Goal: Task Accomplishment & Management: Use online tool/utility

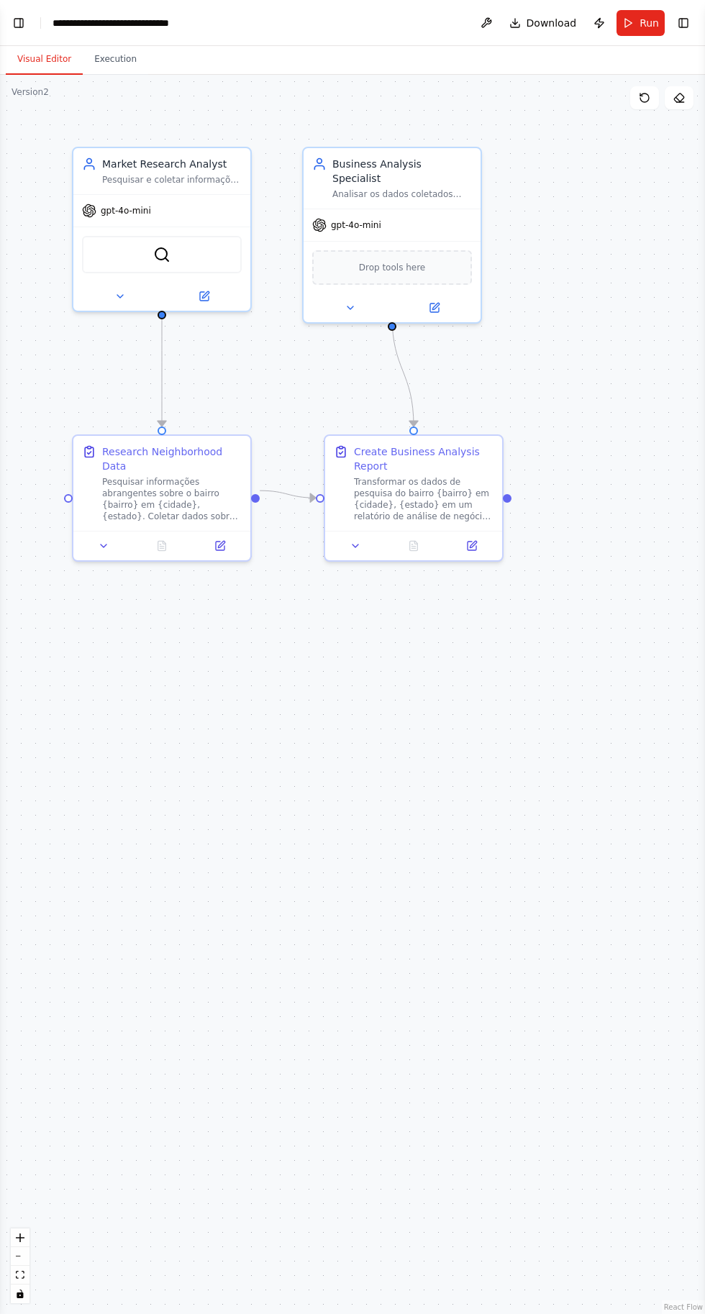
scroll to position [416, 0]
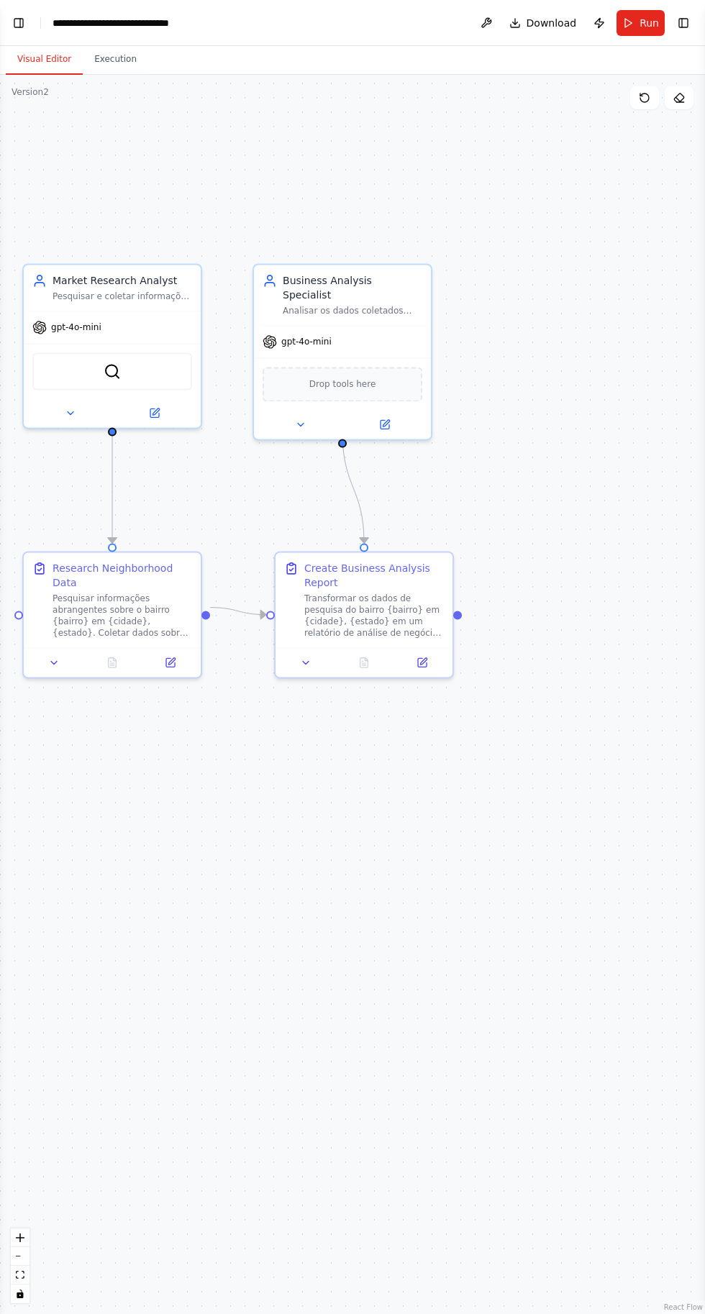
click at [642, 24] on span "Run" at bounding box center [648, 23] width 19 height 14
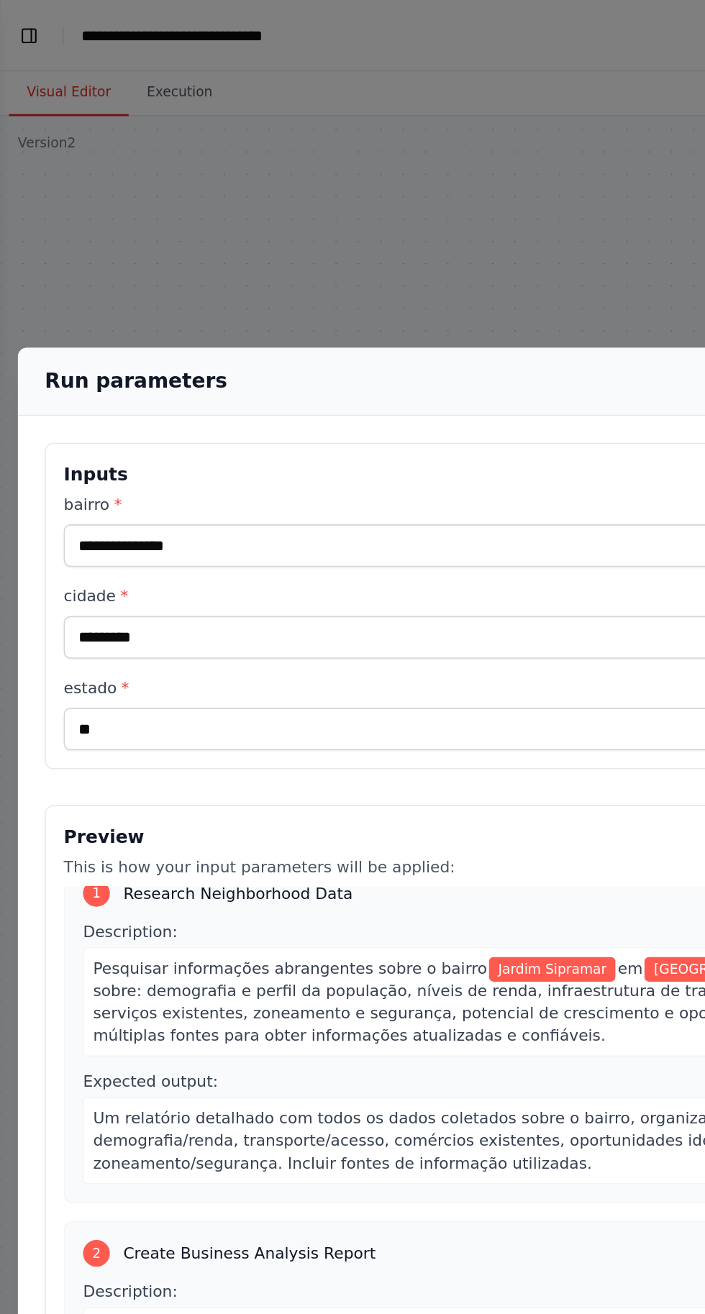
scroll to position [0, 0]
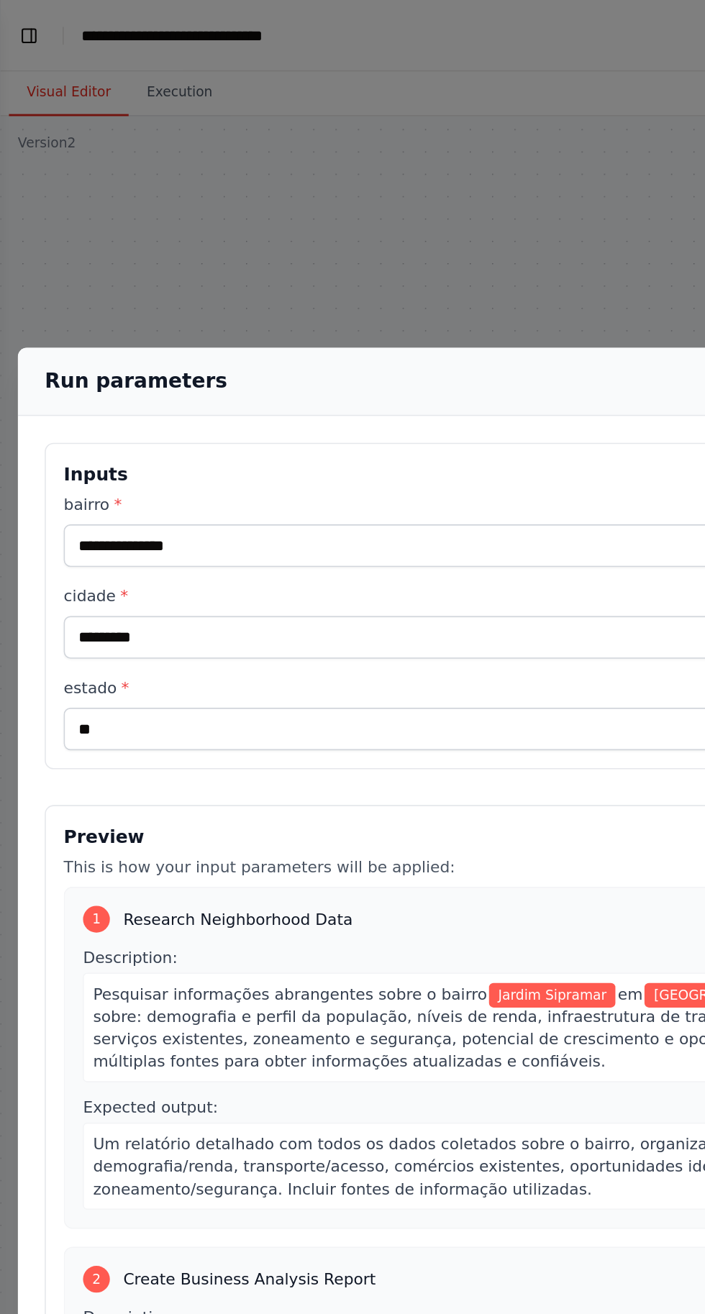
click at [355, 101] on div "**********" at bounding box center [352, 657] width 705 height 1314
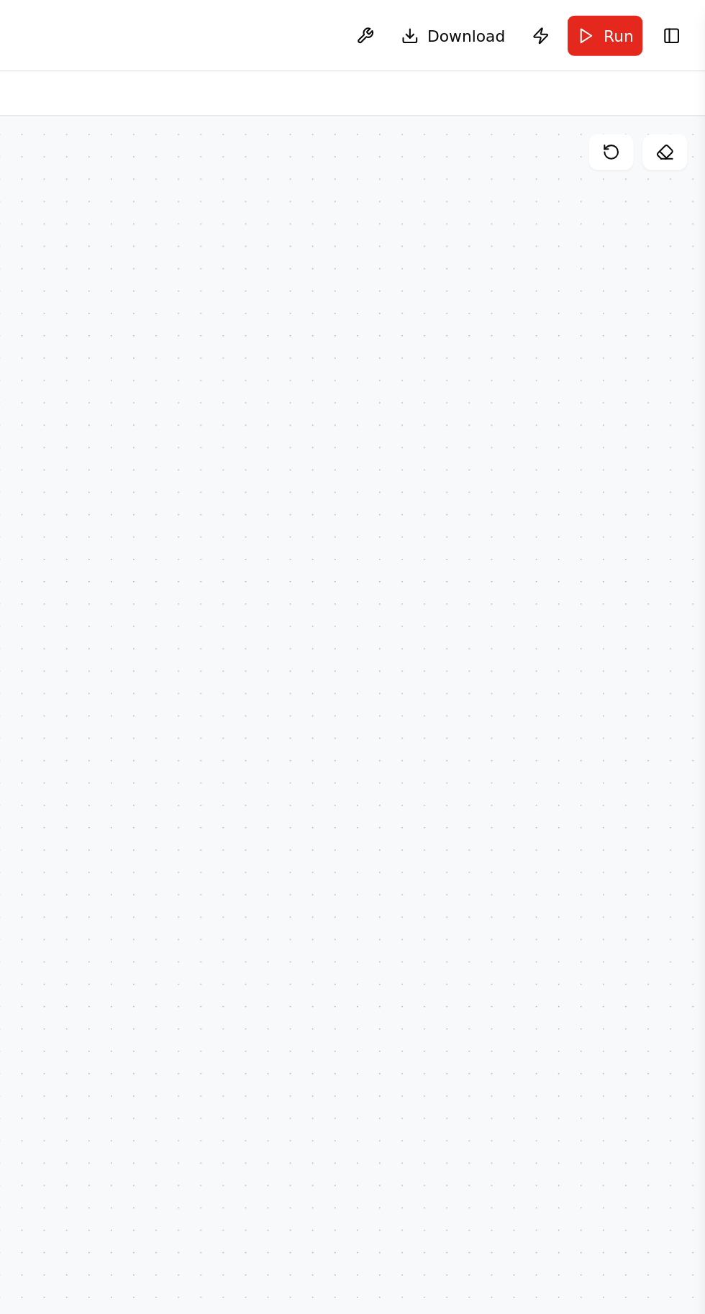
click at [602, 23] on button "Publish" at bounding box center [599, 23] width 23 height 26
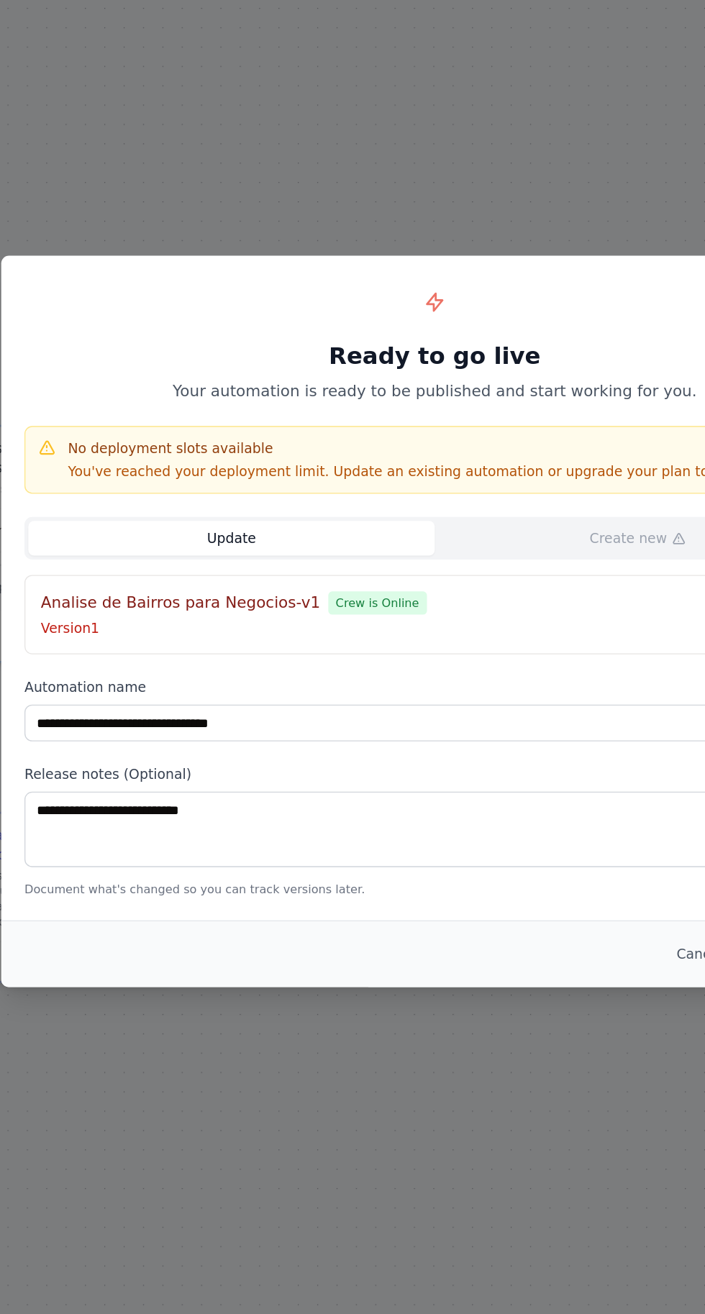
click at [108, 632] on div "Analise de Bairros para Negocios-v1 Crew is Online Version 1 Change" at bounding box center [352, 652] width 610 height 59
click at [127, 644] on h4 "Analise de Bairros para Negocios-v1" at bounding box center [164, 643] width 208 height 17
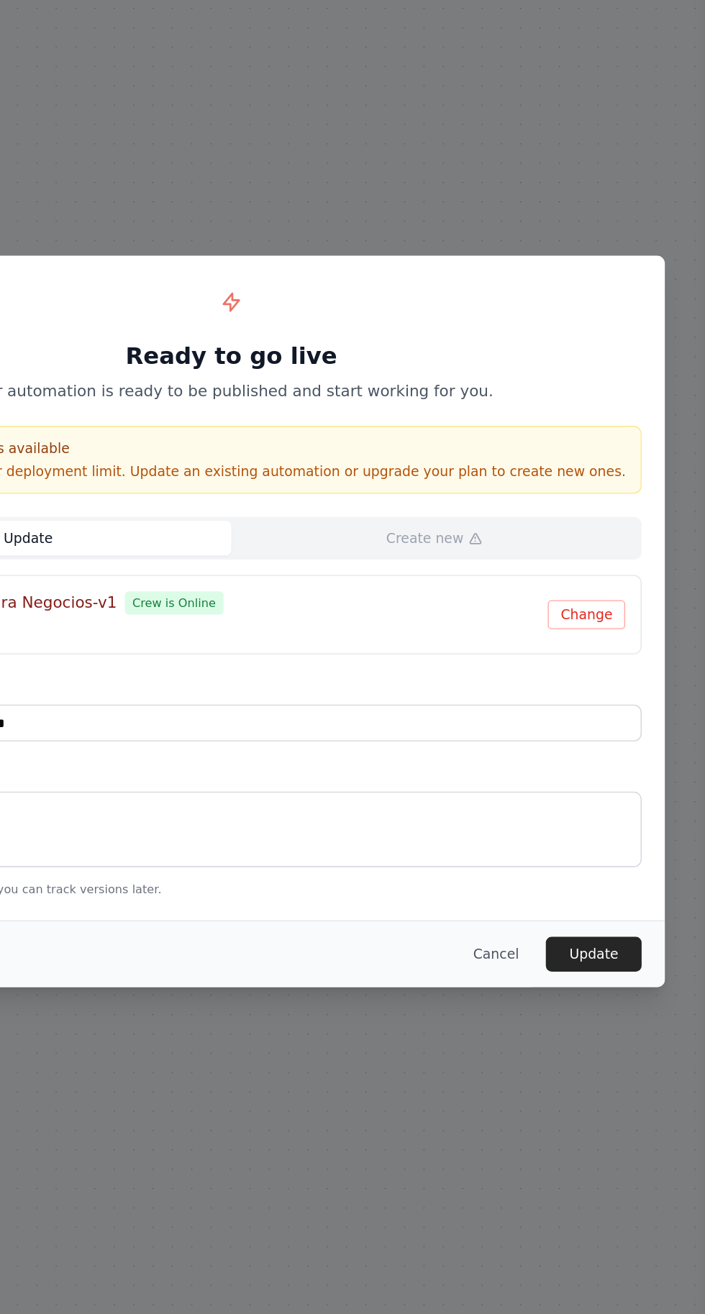
click at [631, 648] on button "Change" at bounding box center [617, 653] width 58 height 22
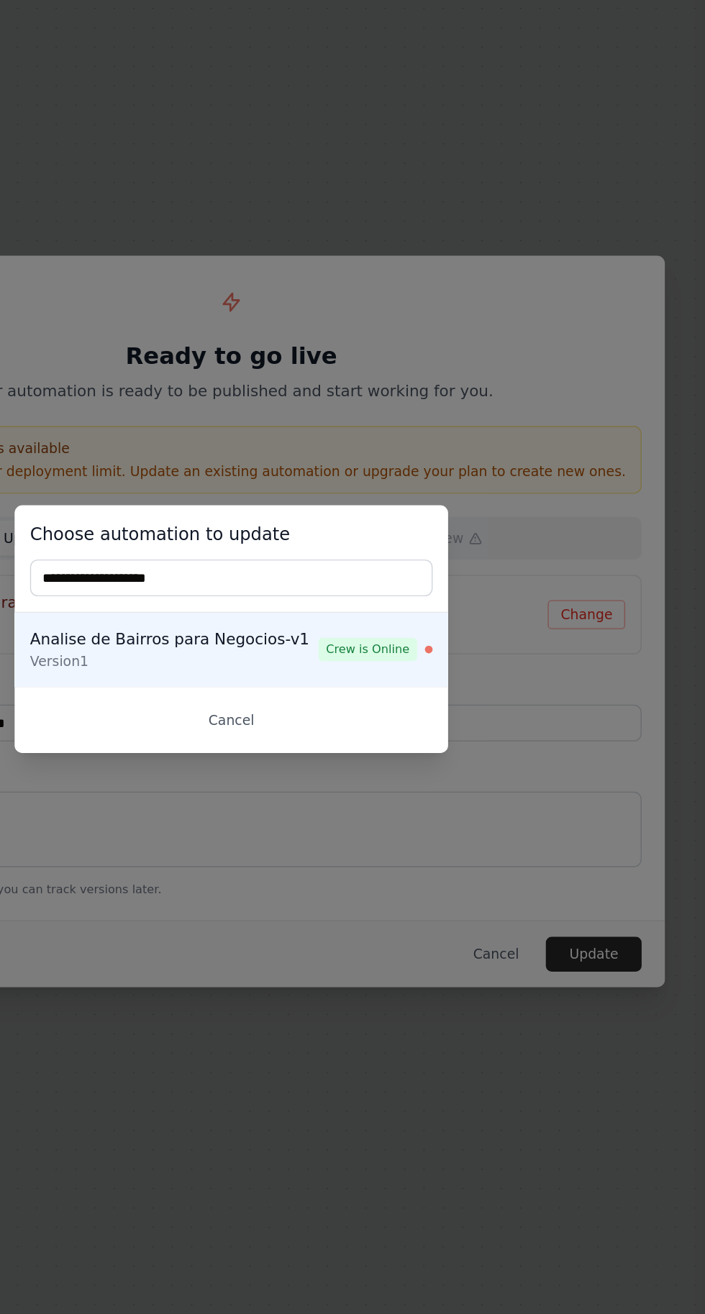
click at [261, 672] on div "Analise de Bairros para Negocios-v1" at bounding box center [310, 670] width 214 height 17
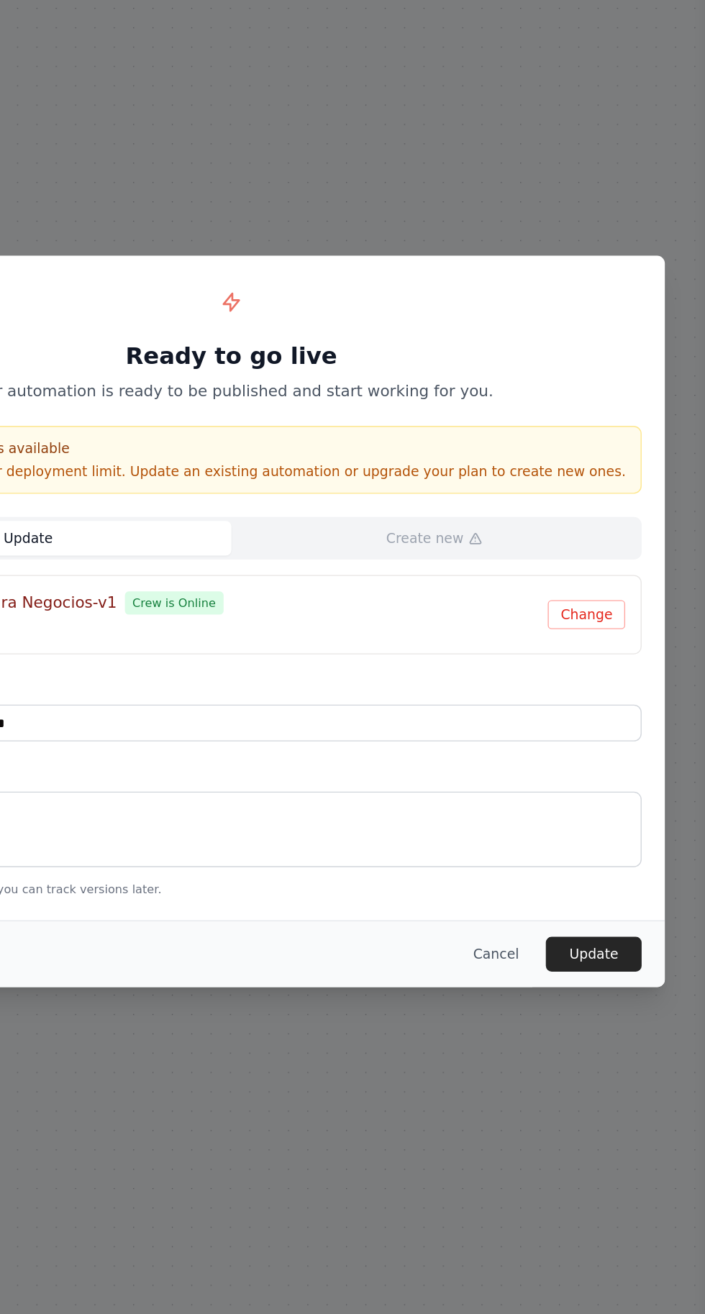
click at [555, 916] on button "Cancel" at bounding box center [549, 905] width 57 height 26
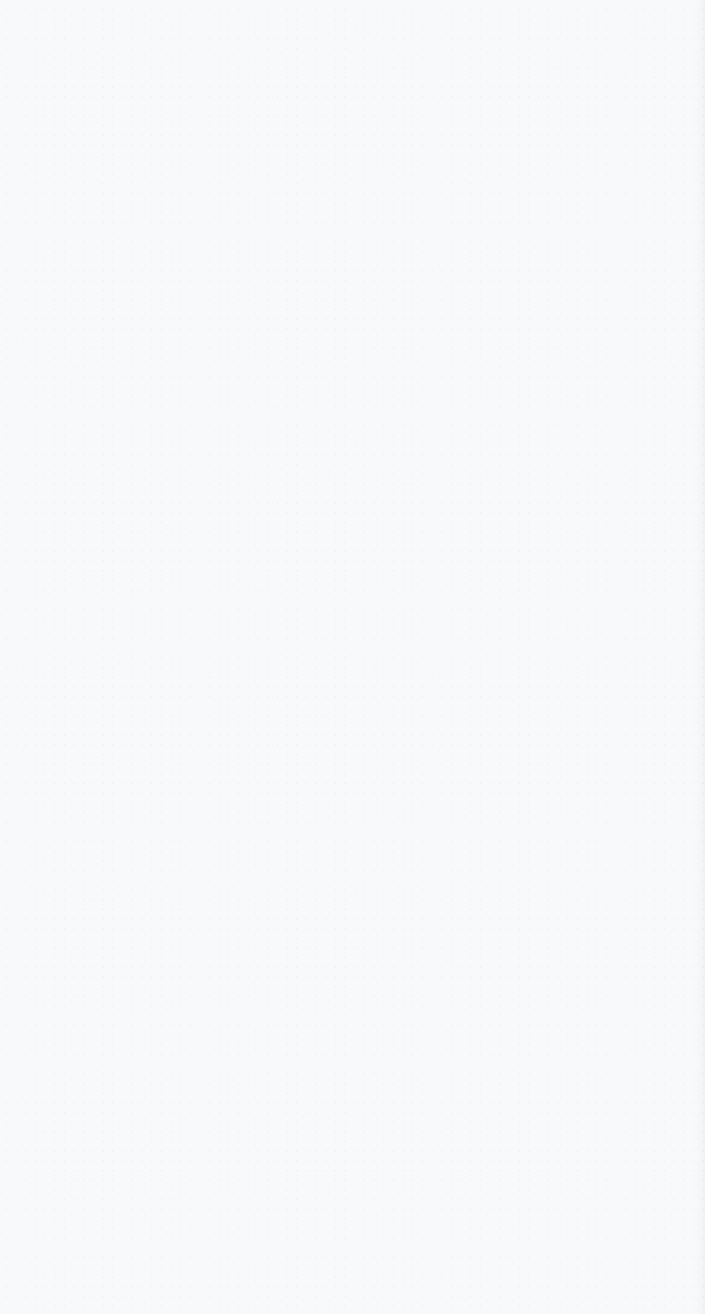
click at [596, 398] on div ".deletable-edge-delete-btn { width: 20px; height: 20px; border: 0px solid #ffff…" at bounding box center [352, 694] width 705 height 1239
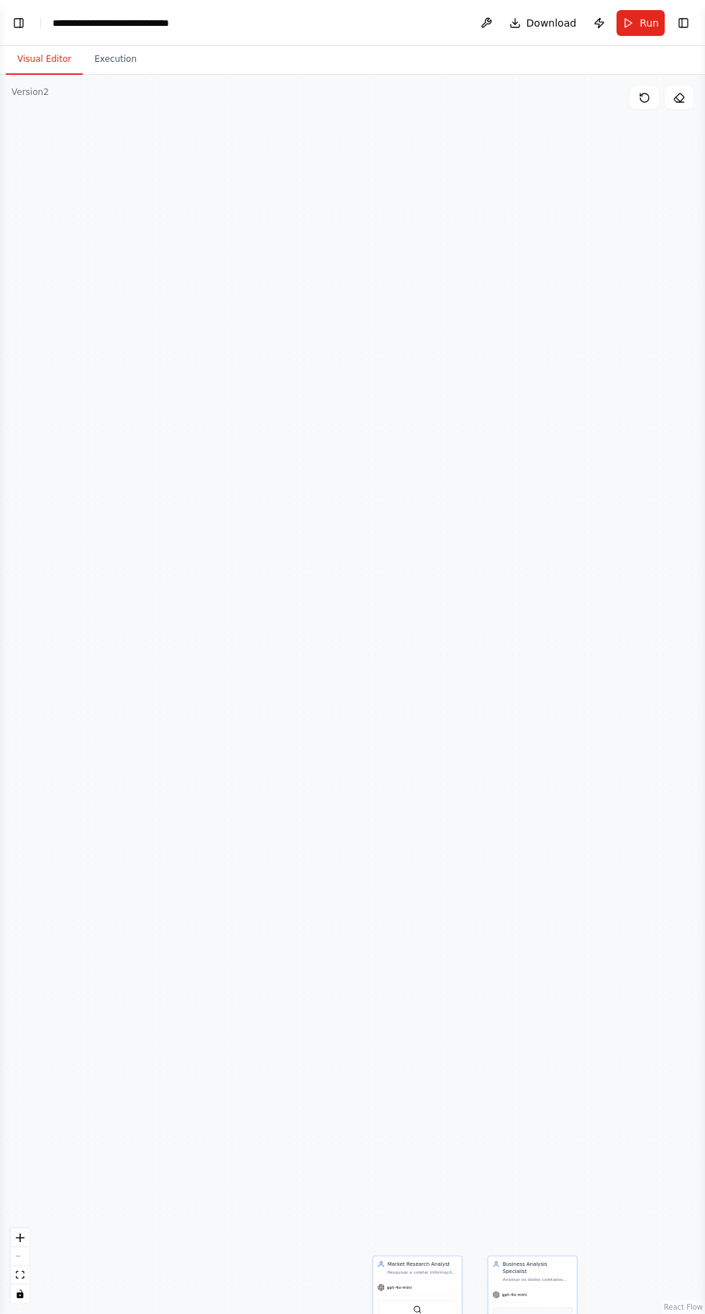
click at [19, 22] on button "Toggle Left Sidebar" at bounding box center [19, 23] width 20 height 20
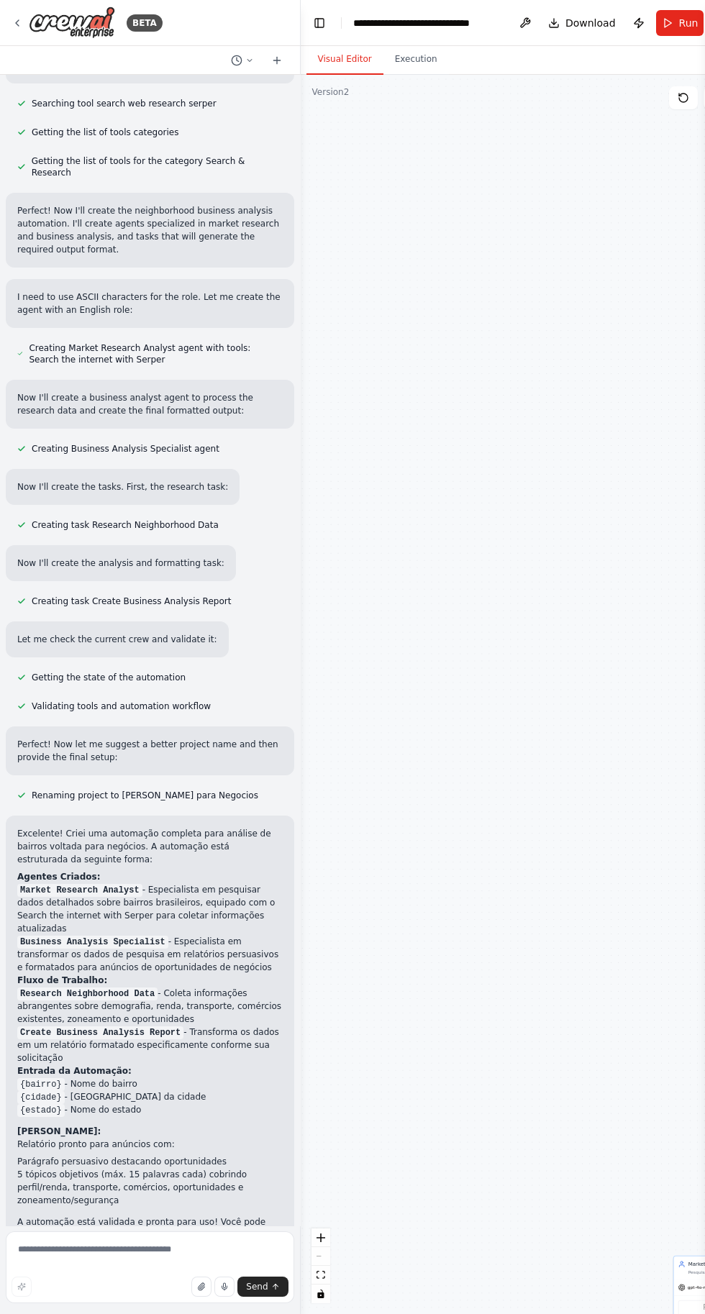
click at [311, 18] on button "Toggle Left Sidebar" at bounding box center [319, 23] width 20 height 20
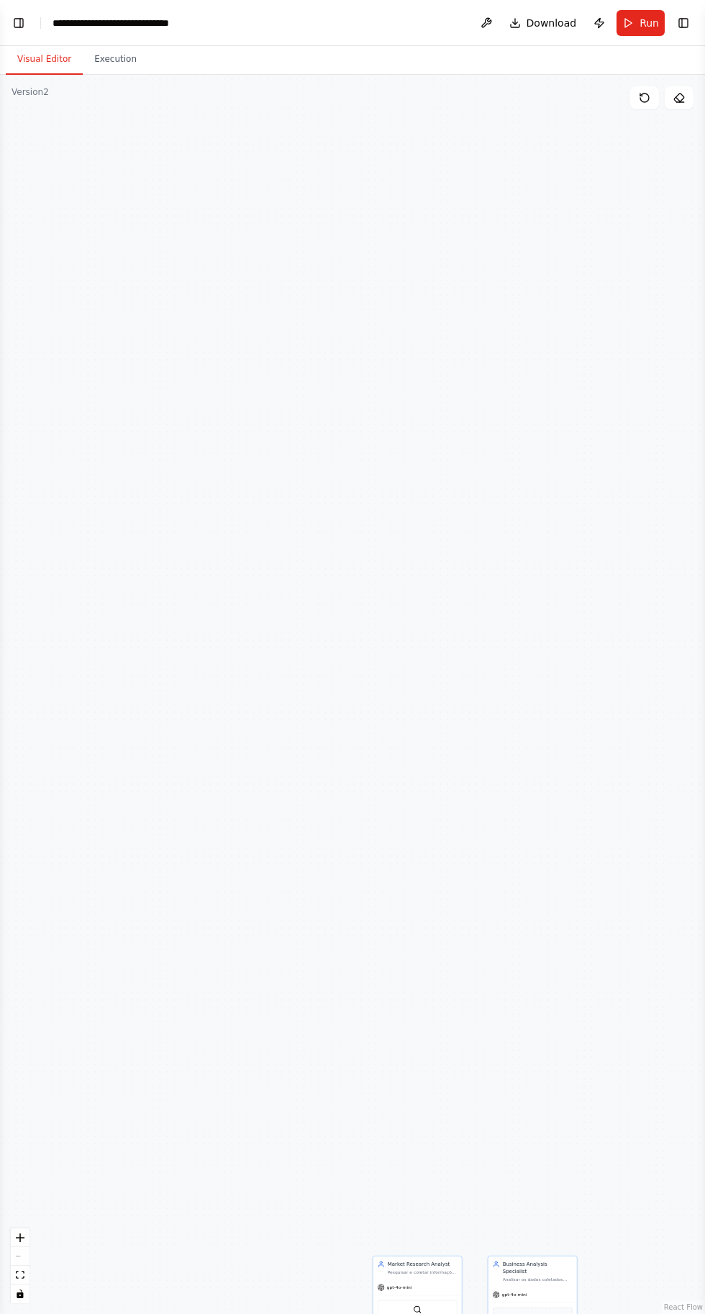
click at [135, 56] on button "Execution" at bounding box center [115, 60] width 65 height 30
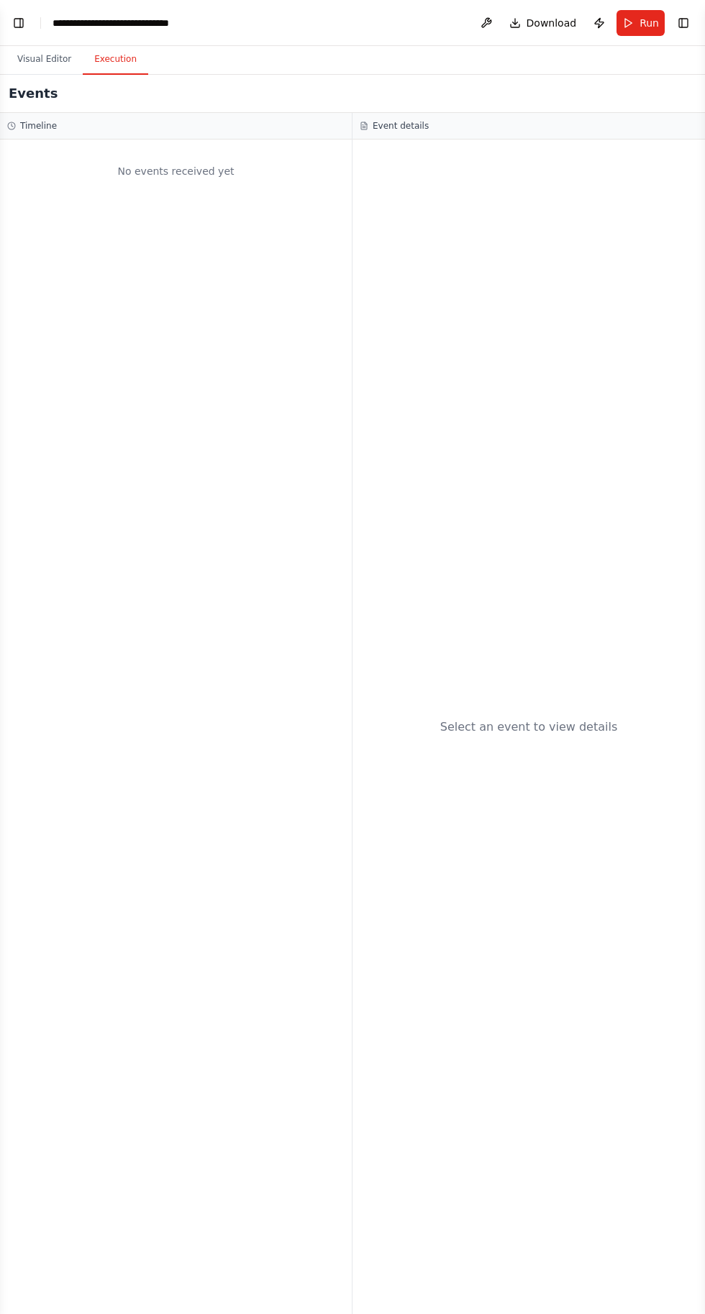
click at [122, 17] on div "**********" at bounding box center [127, 23] width 149 height 14
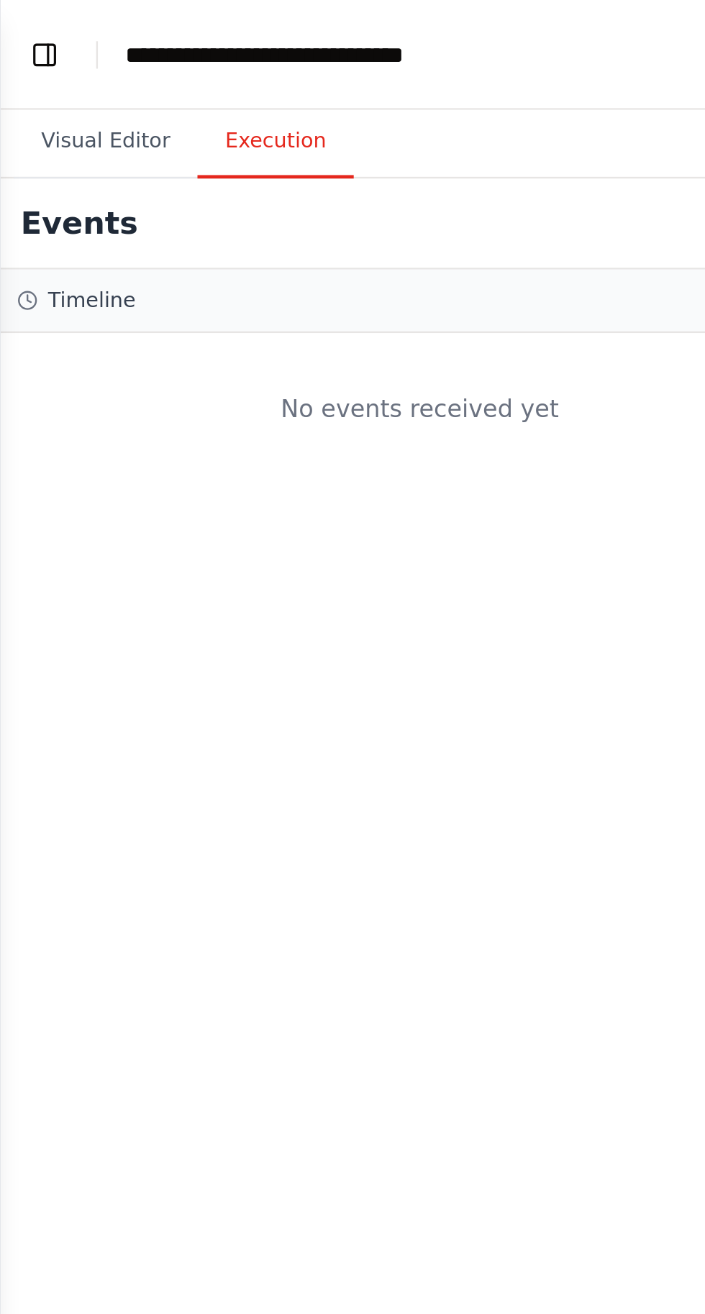
click at [19, 23] on button "Toggle Left Sidebar" at bounding box center [19, 23] width 20 height 20
click at [24, 17] on button "Toggle Left Sidebar" at bounding box center [19, 23] width 20 height 20
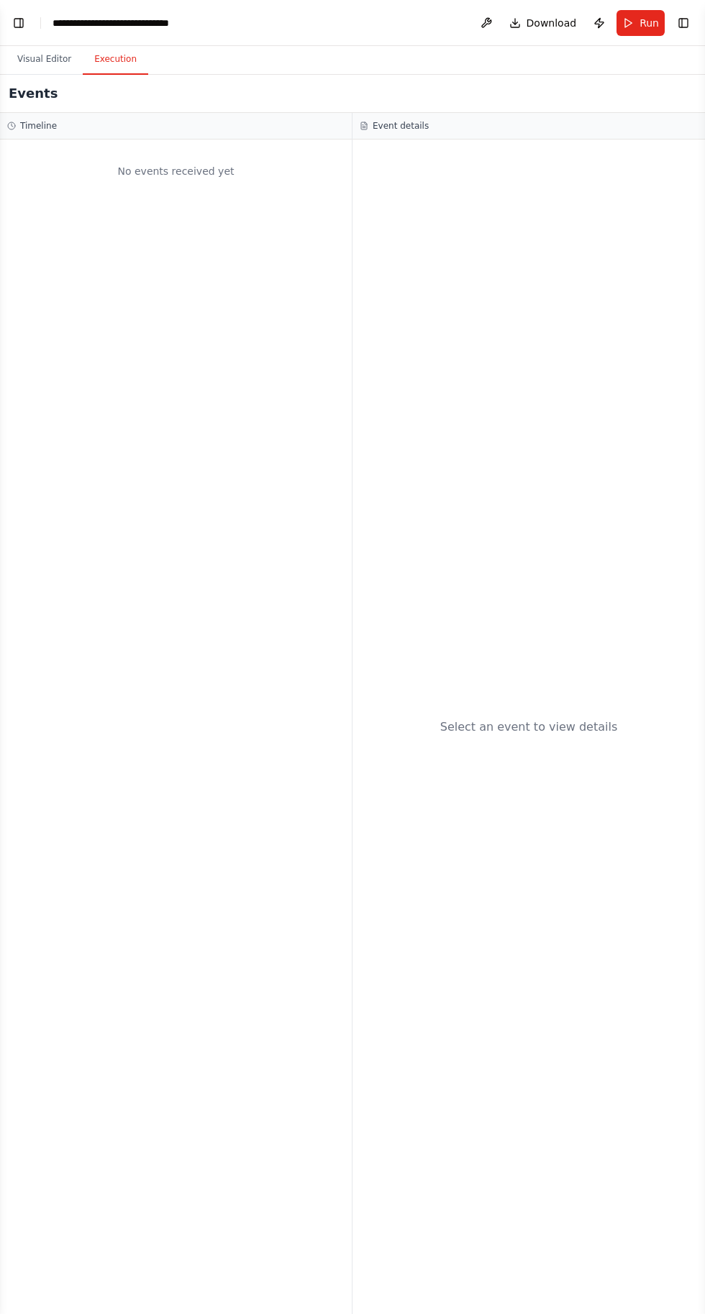
scroll to position [416, 0]
click at [691, 19] on button "Toggle Right Sidebar" at bounding box center [683, 23] width 20 height 20
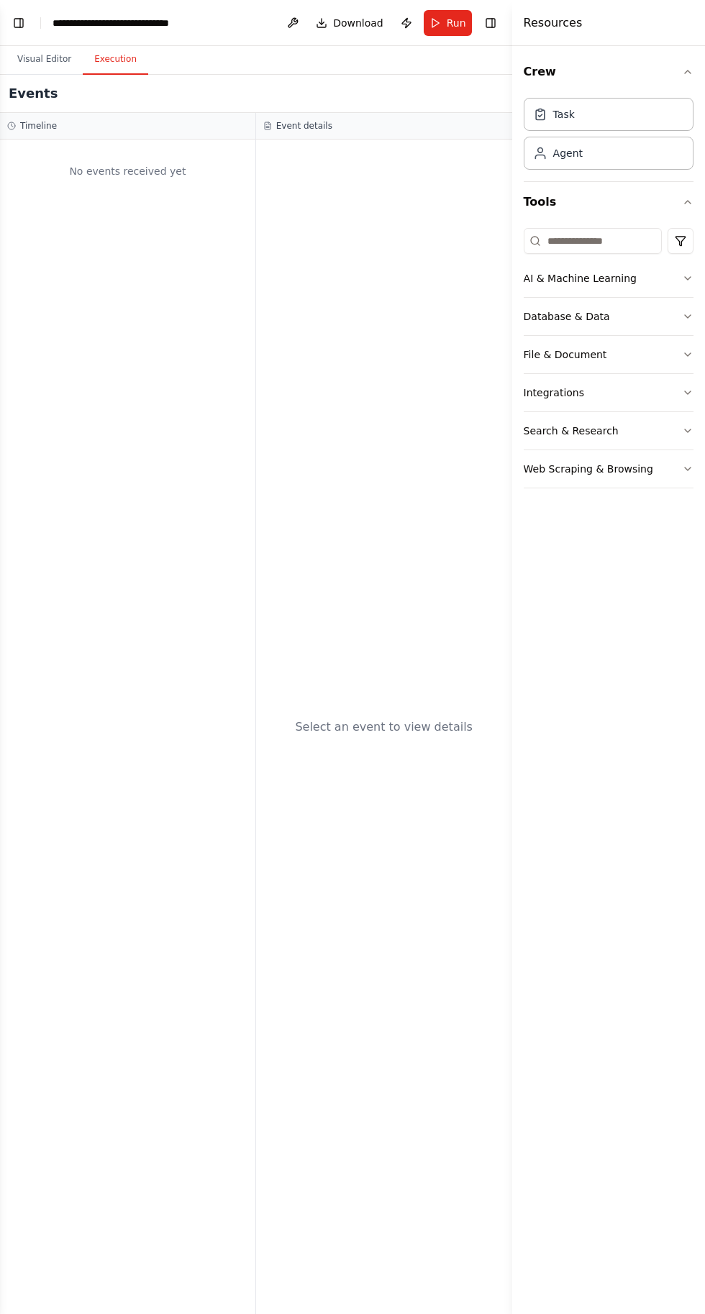
click at [677, 154] on div "Agent" at bounding box center [609, 153] width 170 height 33
click at [14, 25] on button "Toggle Left Sidebar" at bounding box center [19, 23] width 20 height 20
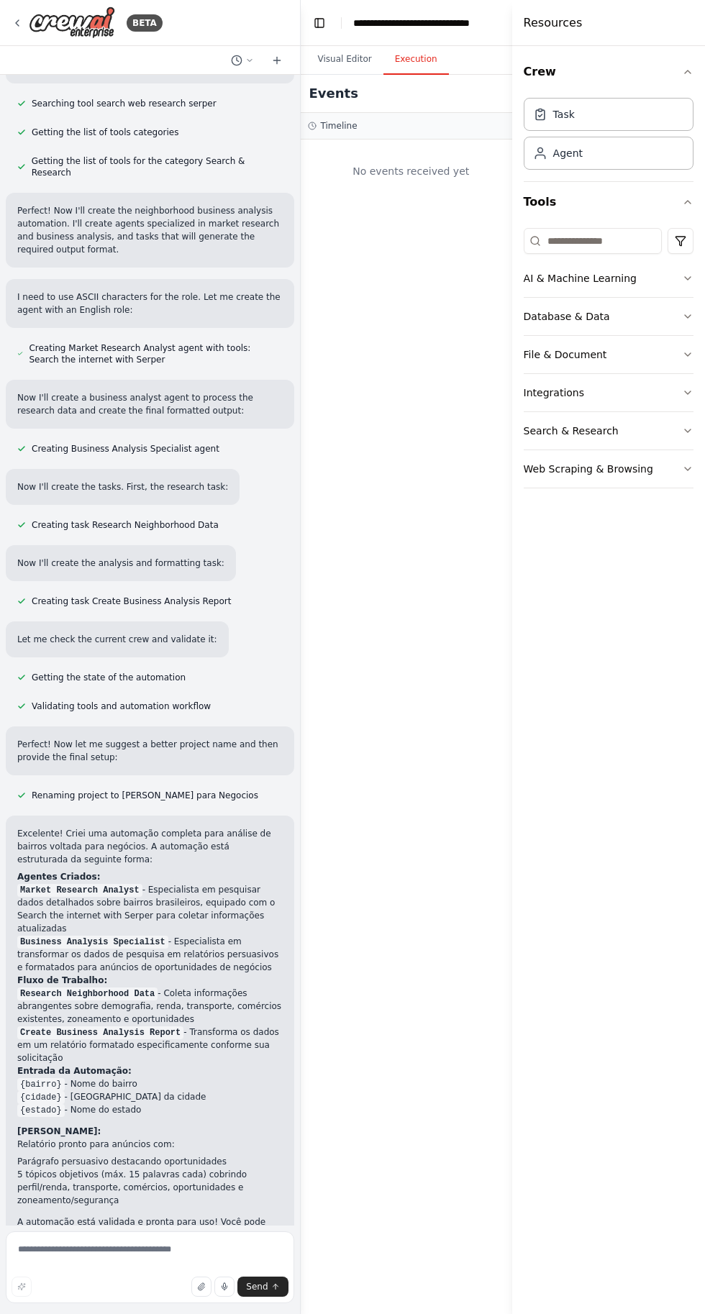
click at [82, 9] on img at bounding box center [72, 22] width 86 height 32
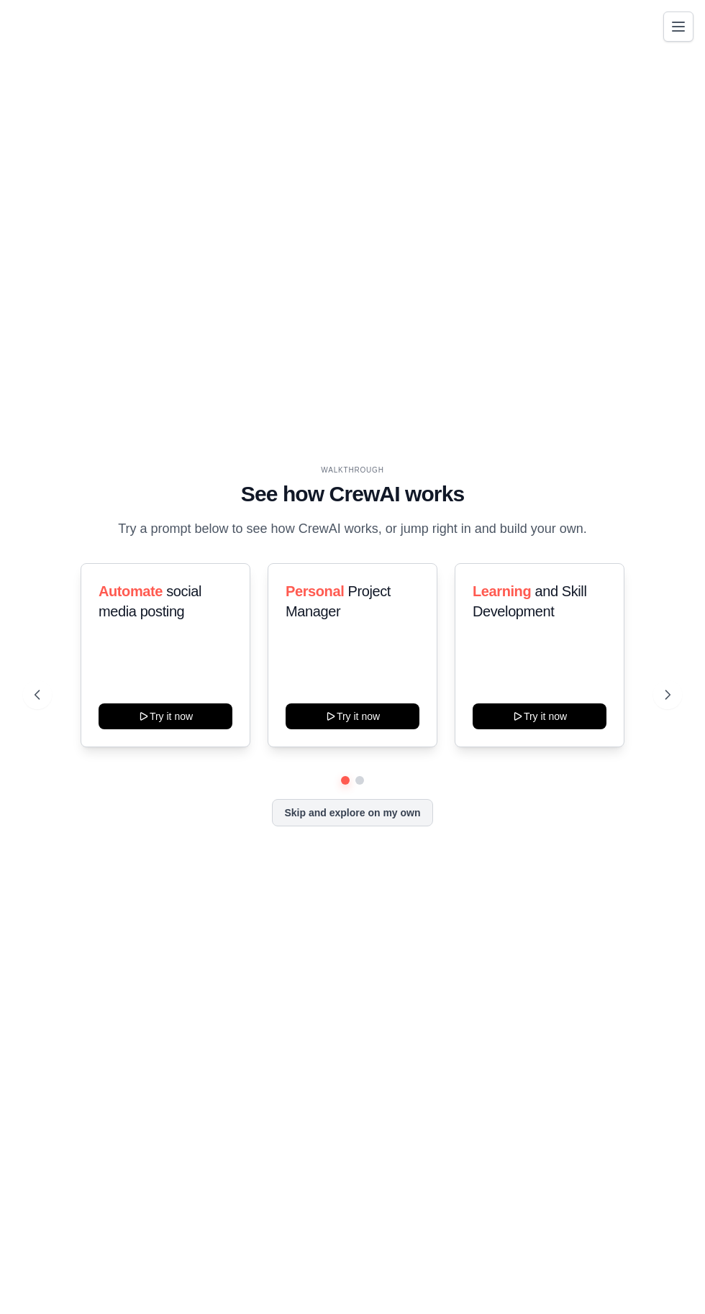
click at [688, 29] on button "Toggle navigation" at bounding box center [678, 27] width 30 height 30
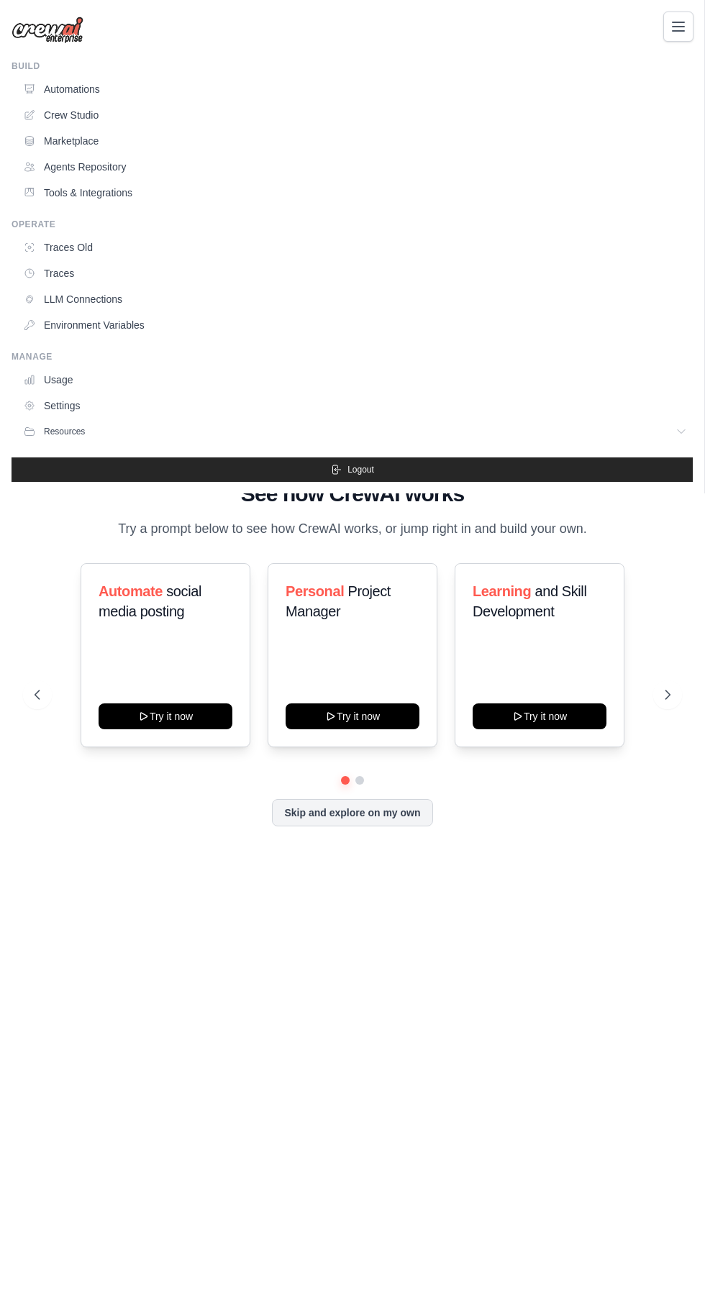
click at [59, 81] on link "Automations" at bounding box center [354, 89] width 675 height 23
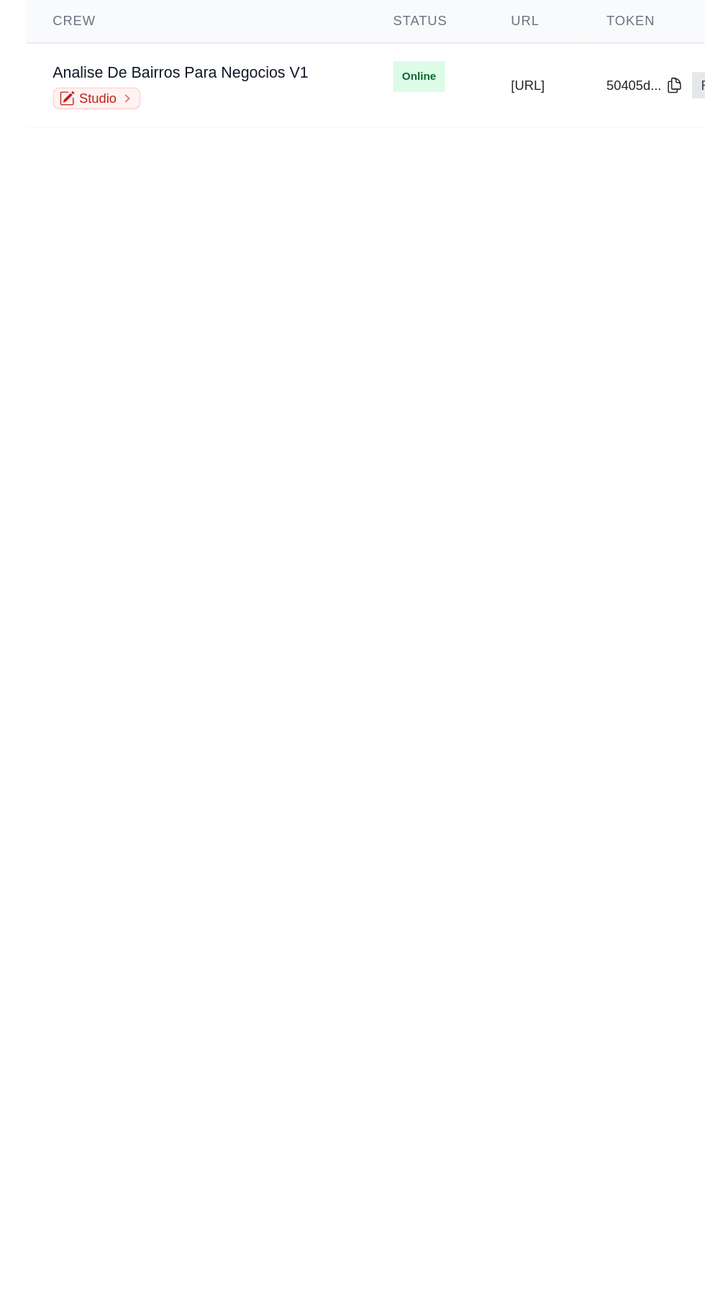
click at [82, 207] on icon at bounding box center [83, 208] width 9 height 9
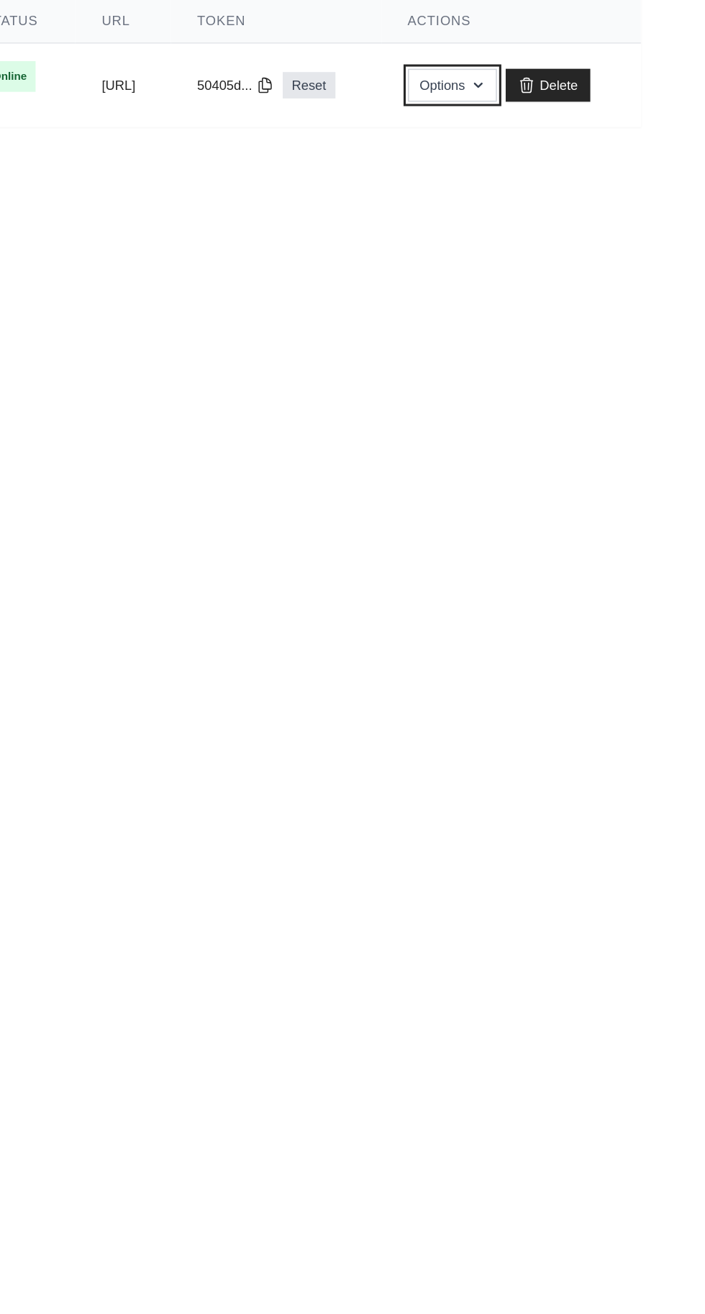
click at [593, 196] on button "Options" at bounding box center [564, 200] width 58 height 22
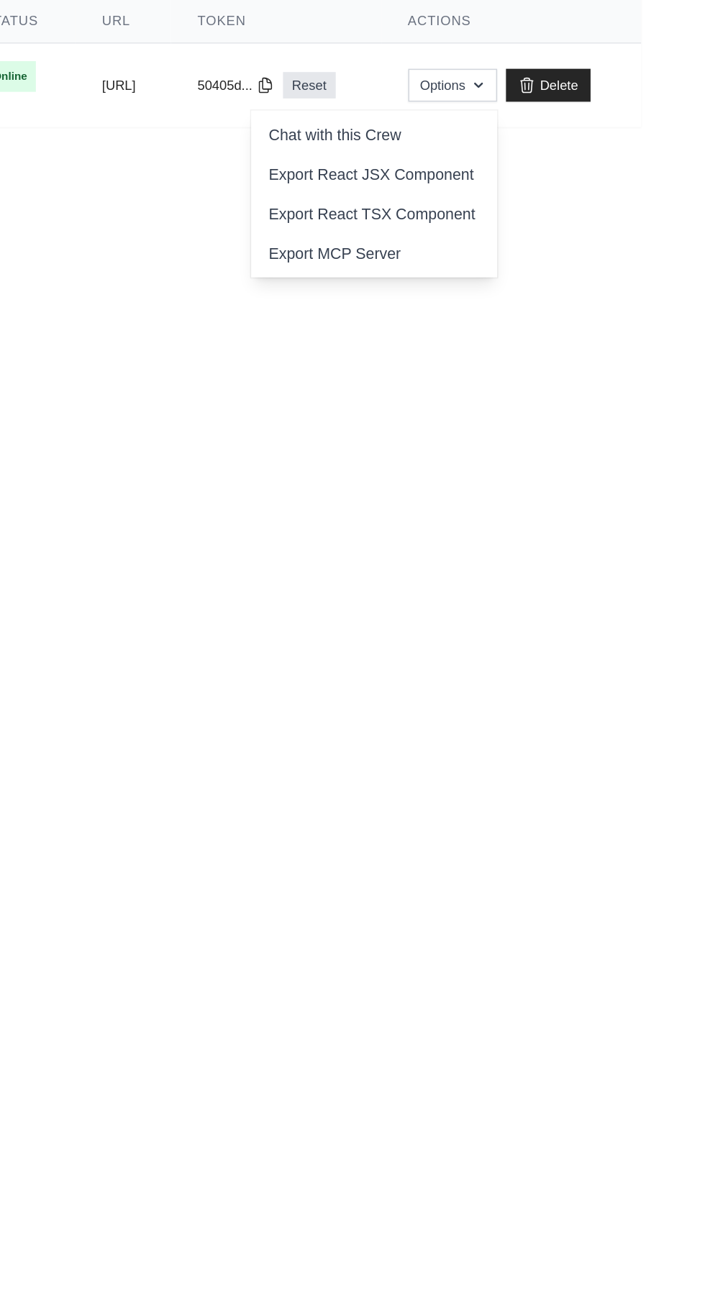
click at [593, 311] on link "Export MCP Server" at bounding box center [512, 310] width 161 height 26
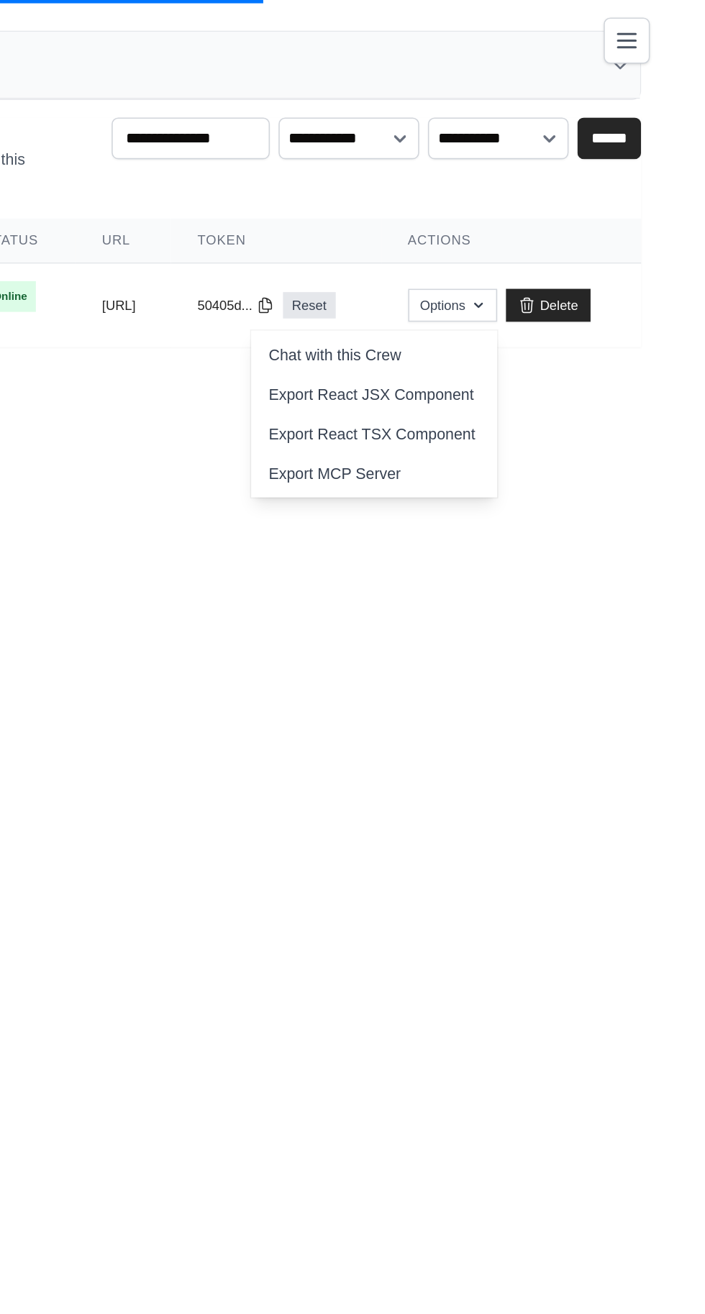
click at [406, 433] on body "[EMAIL_ADDRESS][PERSON_NAME][DOMAIN_NAME] Settings Build Automations Resources" at bounding box center [352, 657] width 705 height 1314
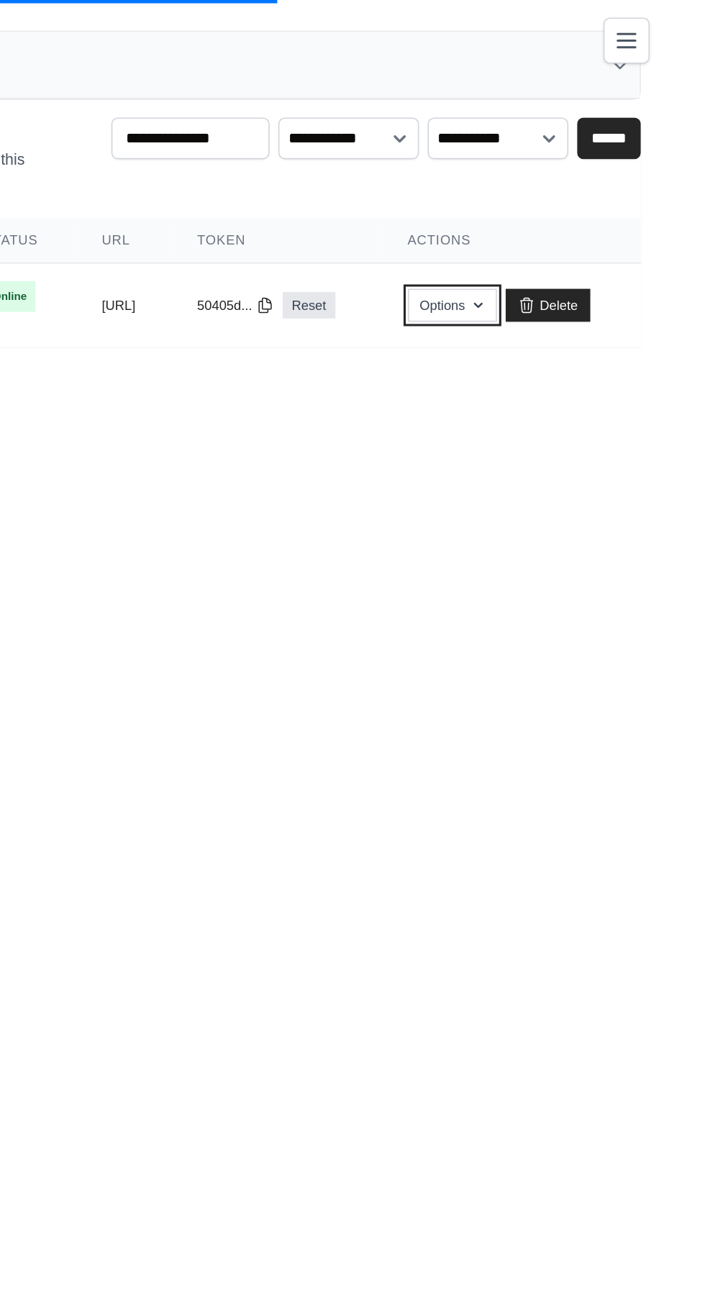
click at [593, 202] on button "Options" at bounding box center [564, 200] width 58 height 22
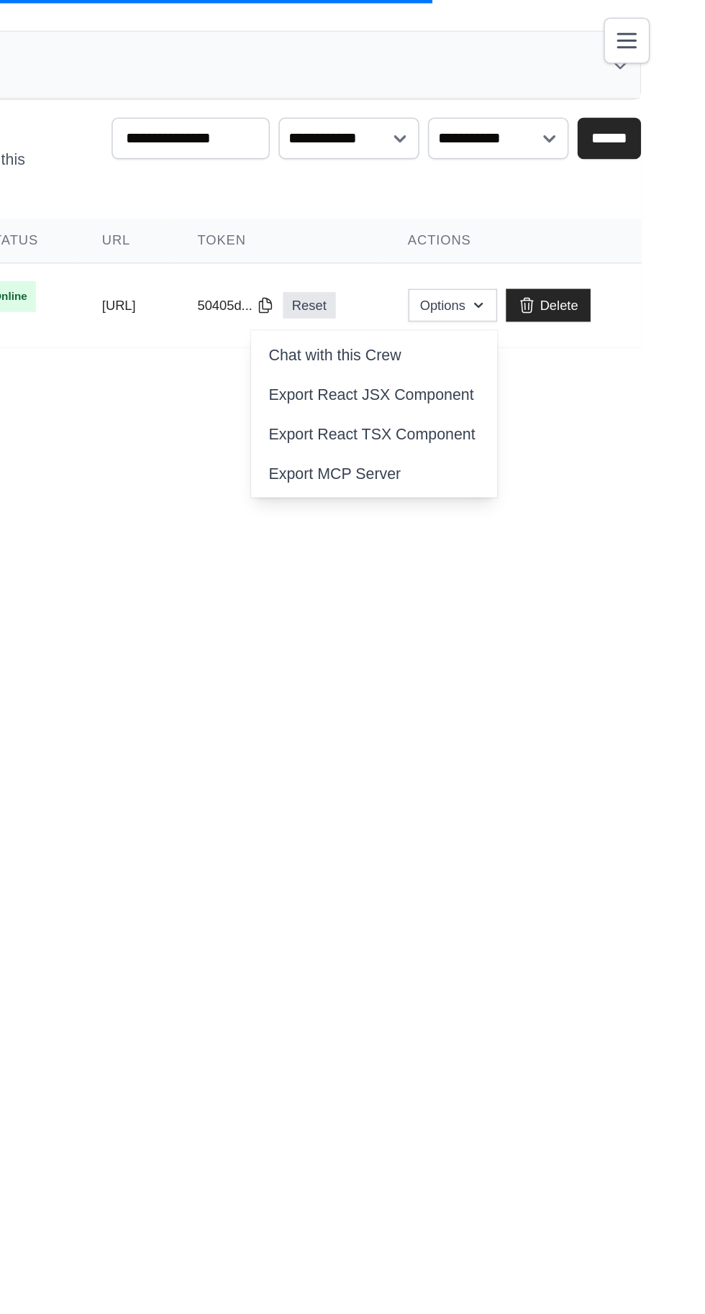
click at [447, 194] on button "50405d..." at bounding box center [422, 200] width 50 height 12
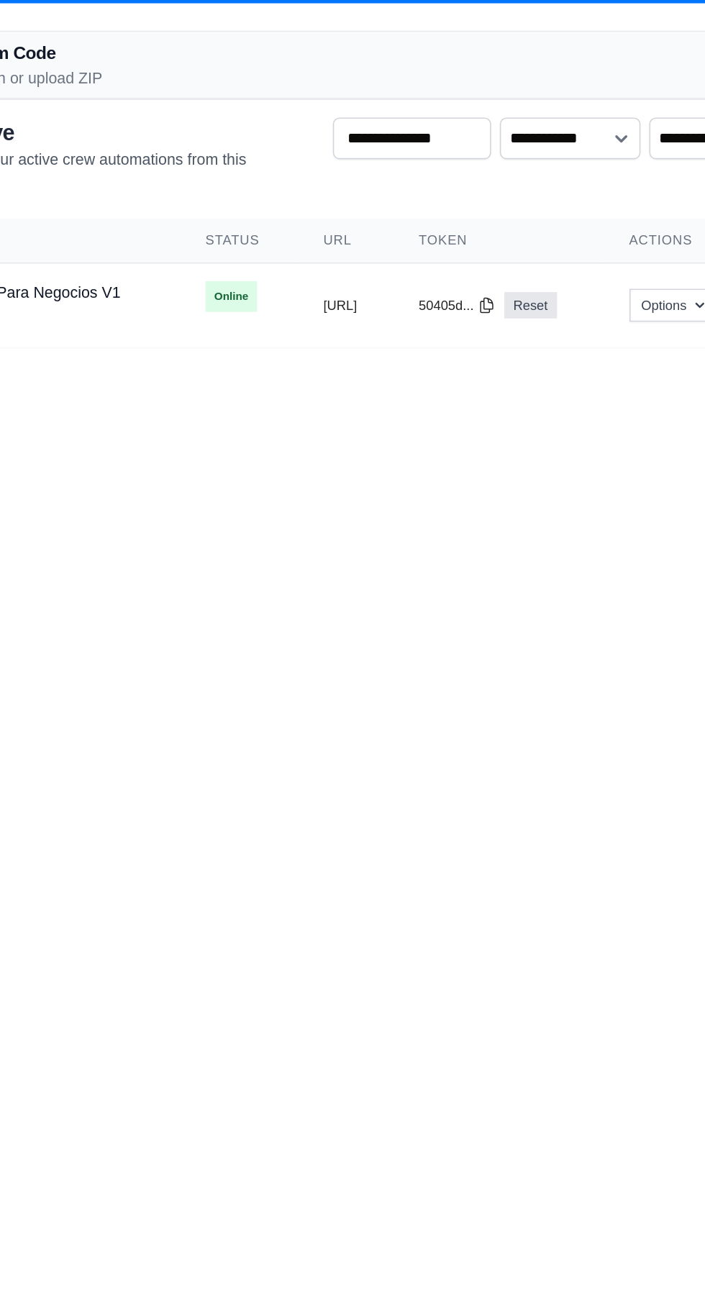
click at [403, 254] on main "Deploy from Code GitHub OAuth or upload ZIP GitHub OAuth Upload ZIP Connect Git…" at bounding box center [352, 129] width 705 height 259
click at [352, 222] on td "copied [URL]" at bounding box center [348, 200] width 63 height 55
click at [351, 201] on button "[URL]" at bounding box center [345, 200] width 22 height 12
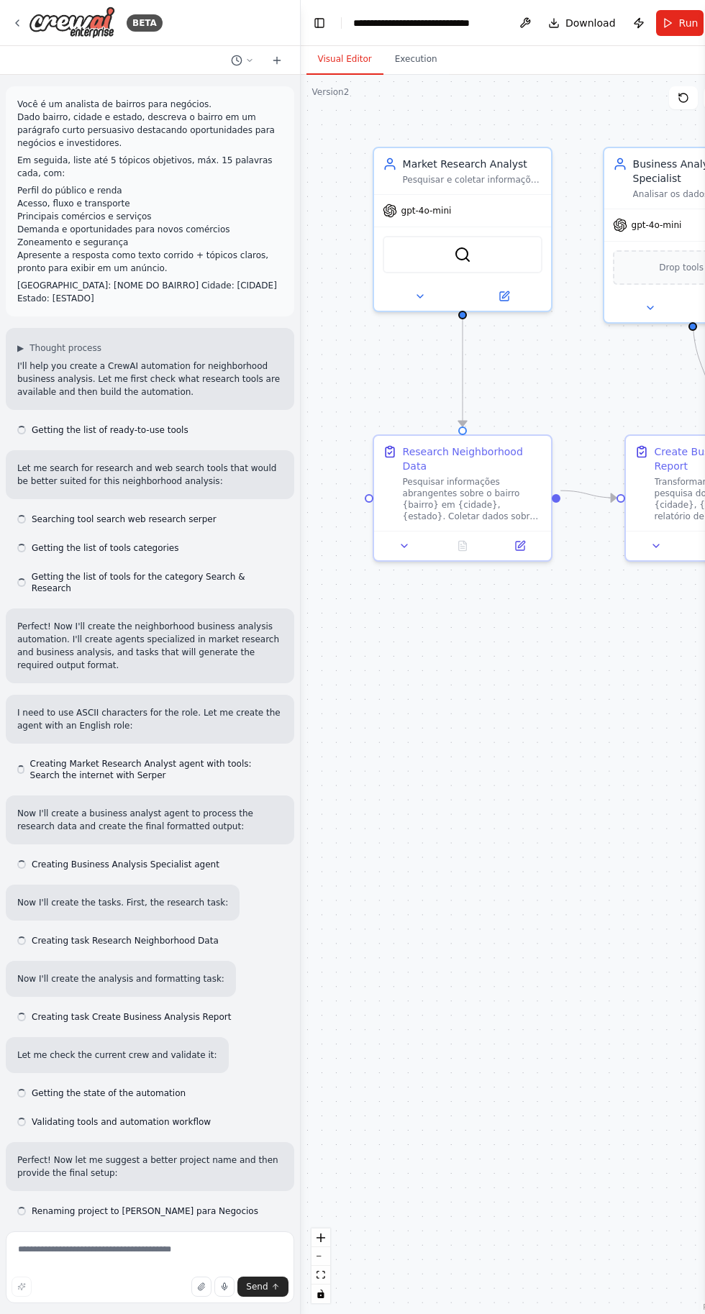
scroll to position [416, 0]
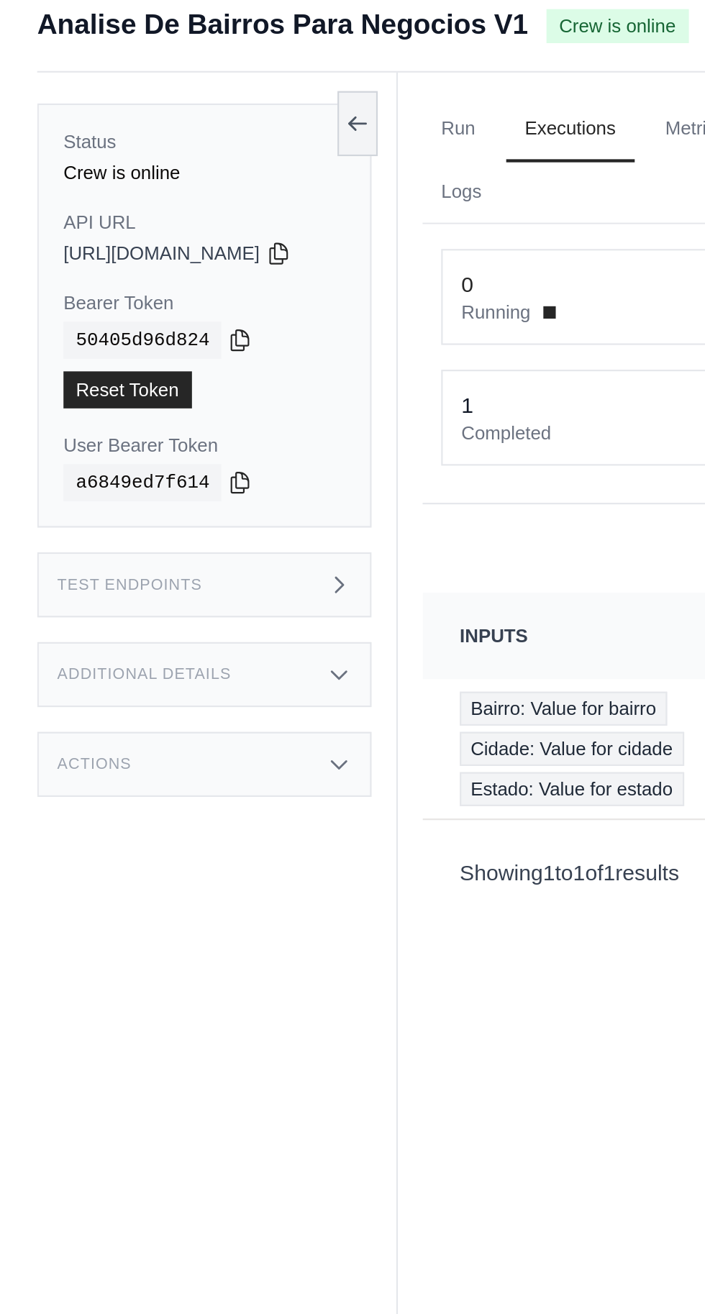
click at [160, 280] on div "Test Endpoints" at bounding box center [94, 285] width 155 height 30
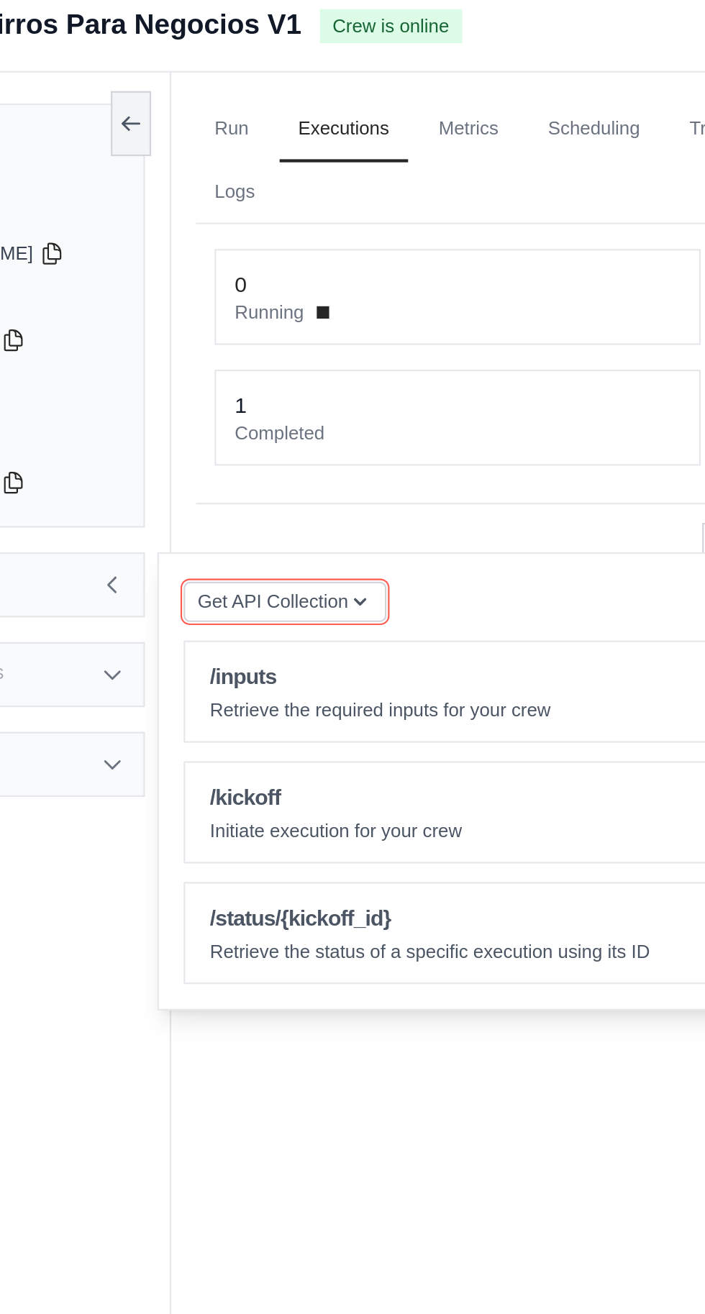
click at [275, 292] on icon "button" at bounding box center [273, 293] width 6 height 4
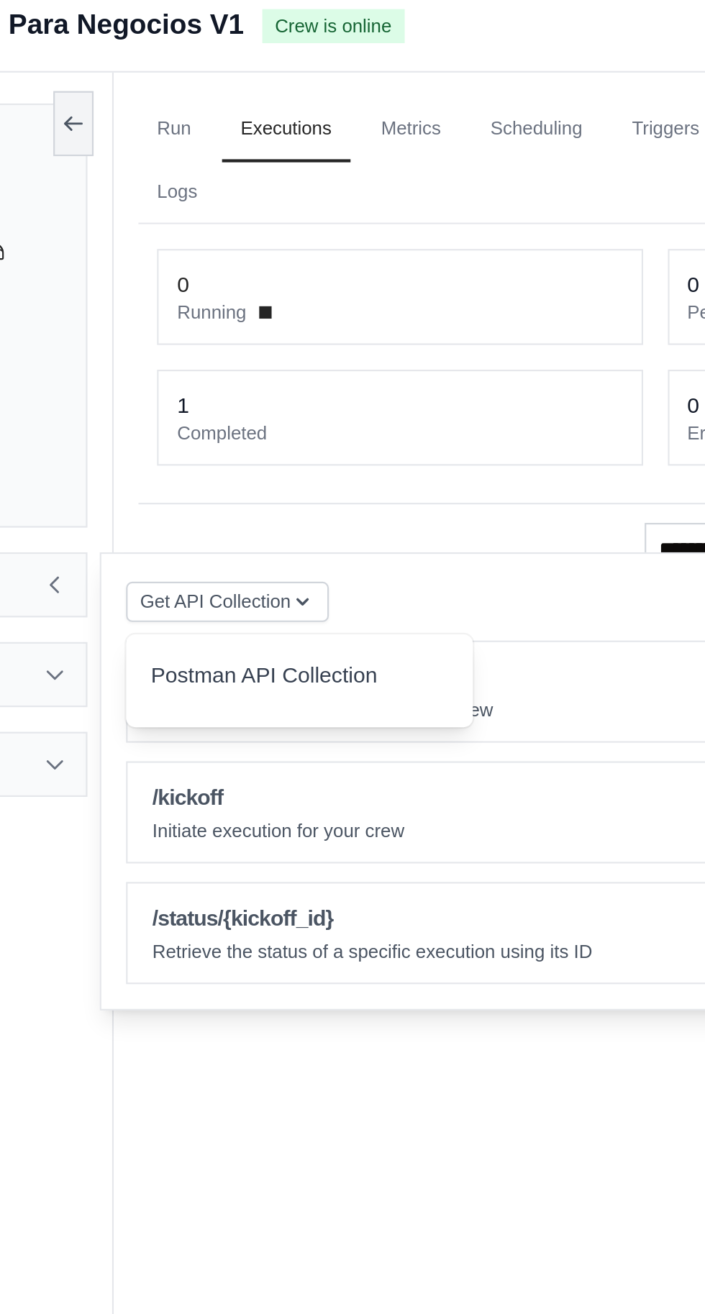
click at [380, 387] on header "/kickoff Initiate execution for your crew" at bounding box center [394, 391] width 406 height 46
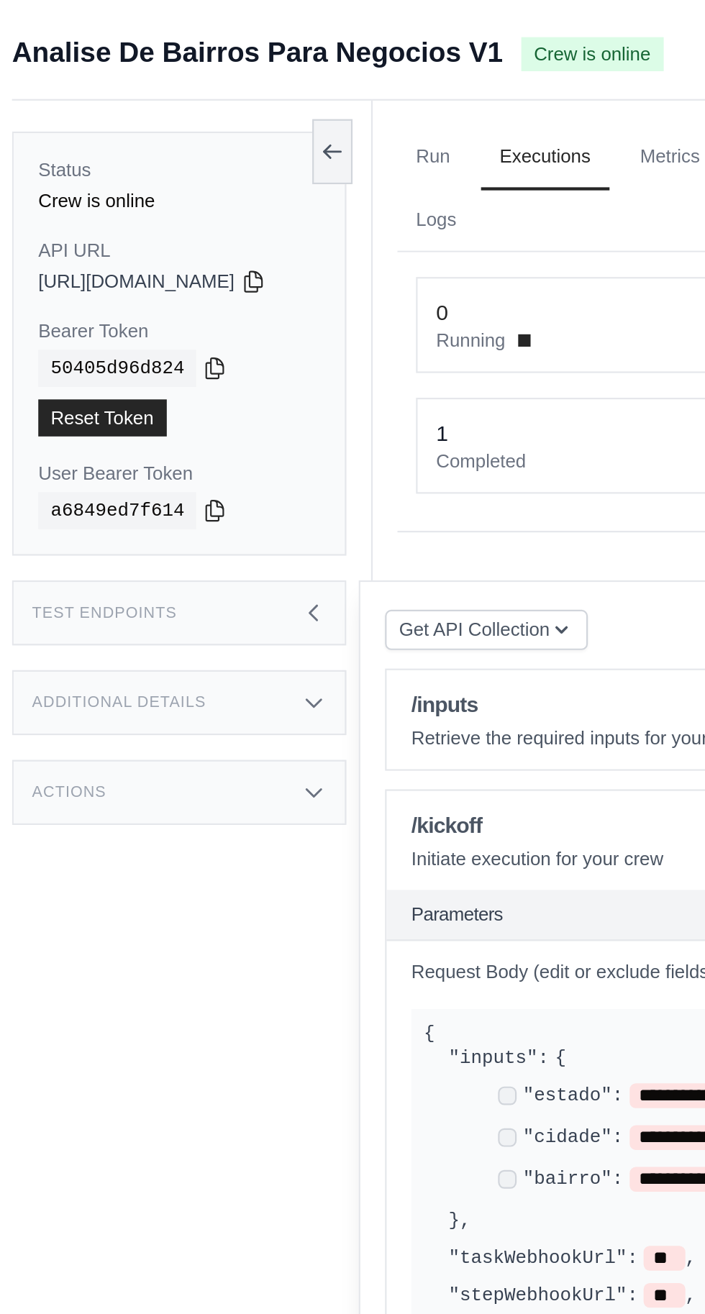
click at [163, 363] on icon at bounding box center [158, 369] width 12 height 12
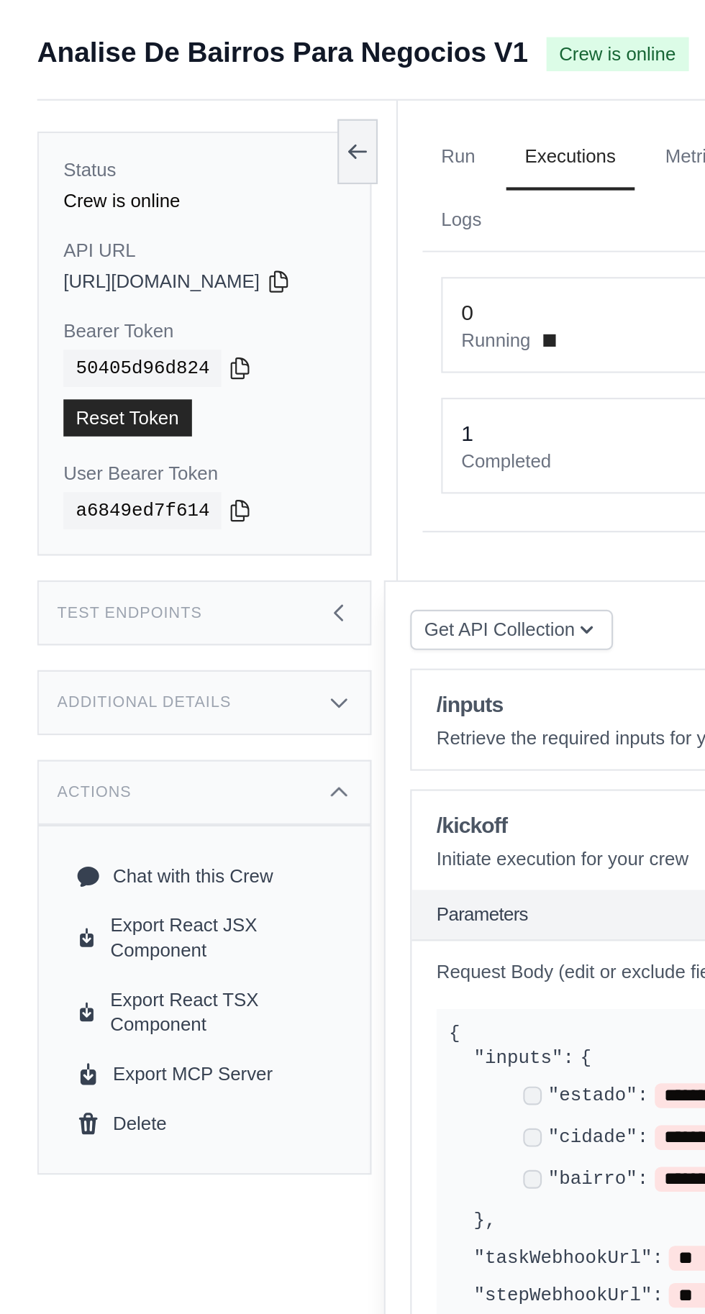
click at [135, 132] on icon at bounding box center [130, 131] width 12 height 12
click at [133, 127] on icon at bounding box center [129, 131] width 8 height 9
click at [108, 237] on icon at bounding box center [112, 237] width 8 height 9
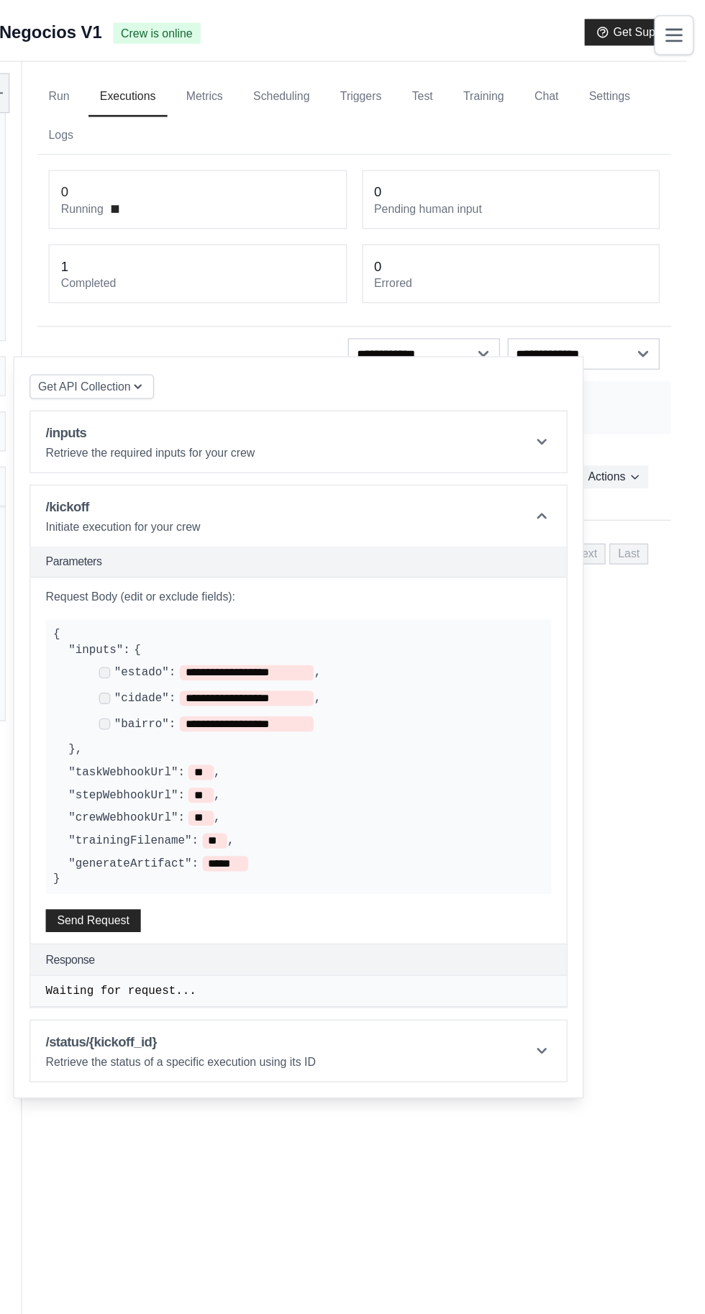
click at [597, 388] on header "/kickoff Initiate execution for your crew" at bounding box center [394, 391] width 406 height 46
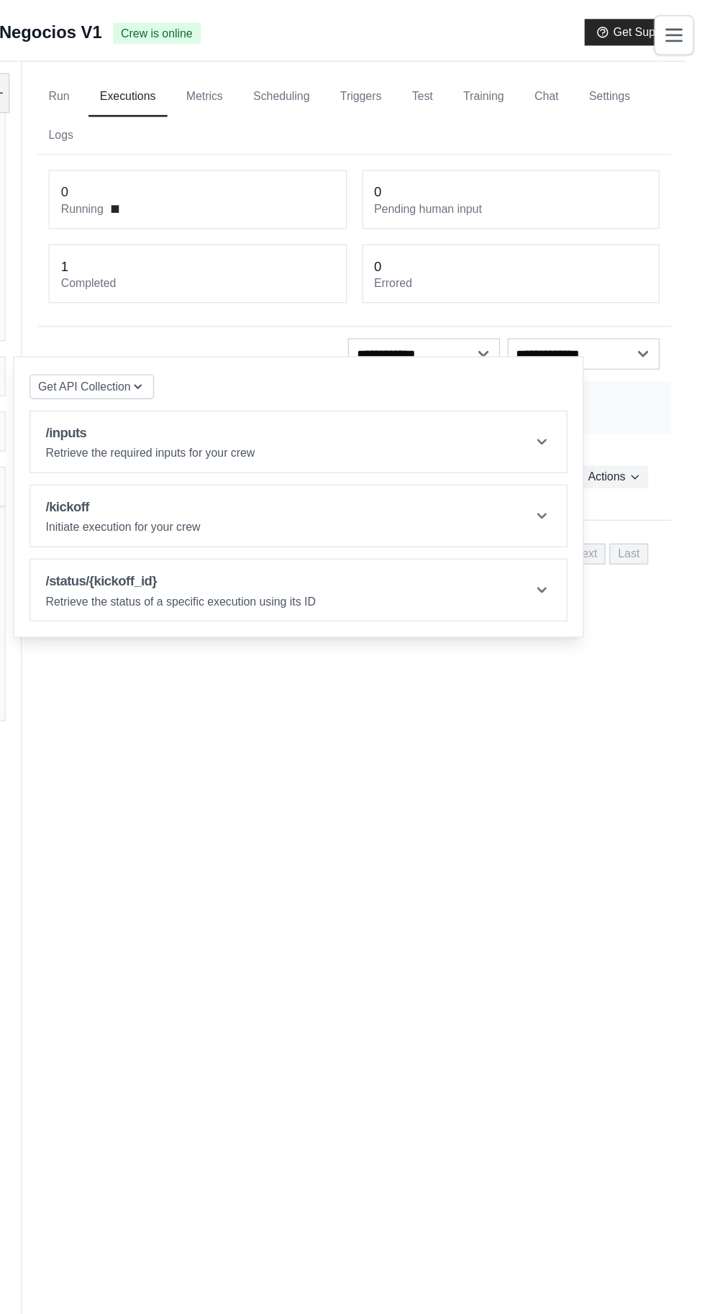
click at [611, 624] on div "Run Executions Metrics Scheduling Triggers Test Training Chat Settings Logs 0 R…" at bounding box center [436, 704] width 503 height 1314
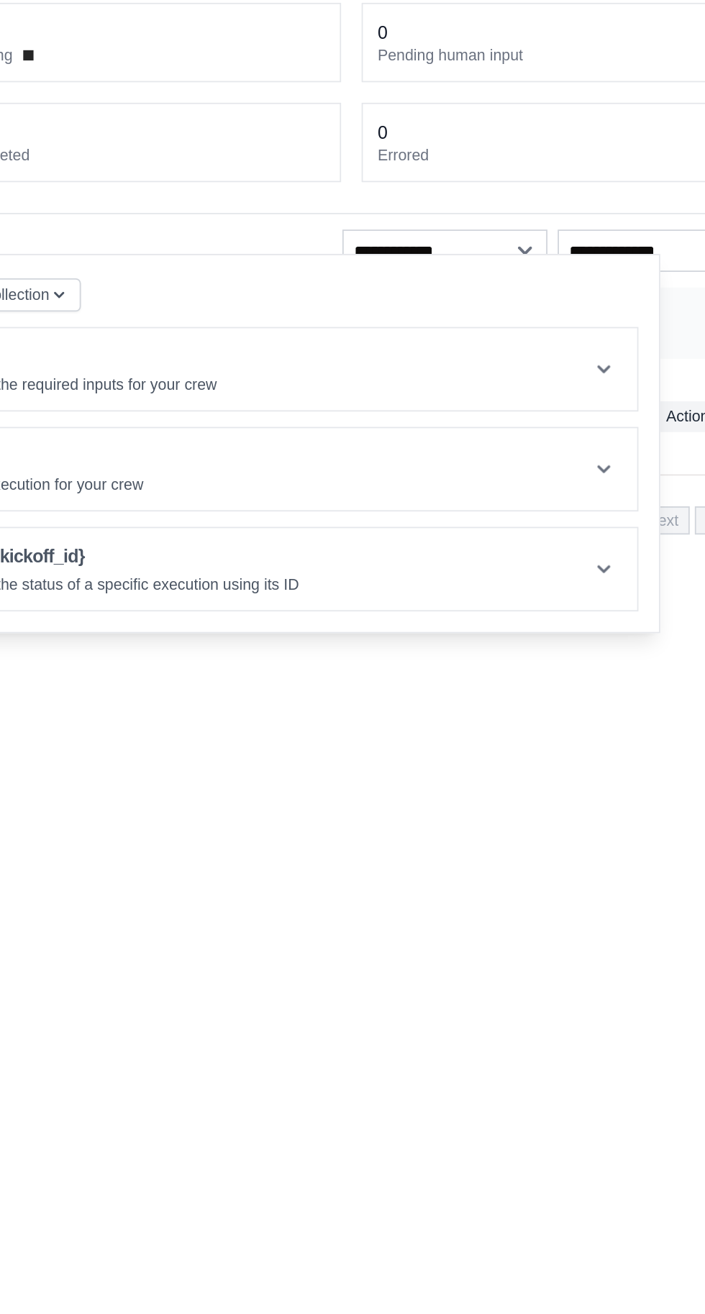
click at [597, 447] on header "/status/{kickoff_id} Retrieve the status of a specific execution using its ID" at bounding box center [394, 447] width 406 height 46
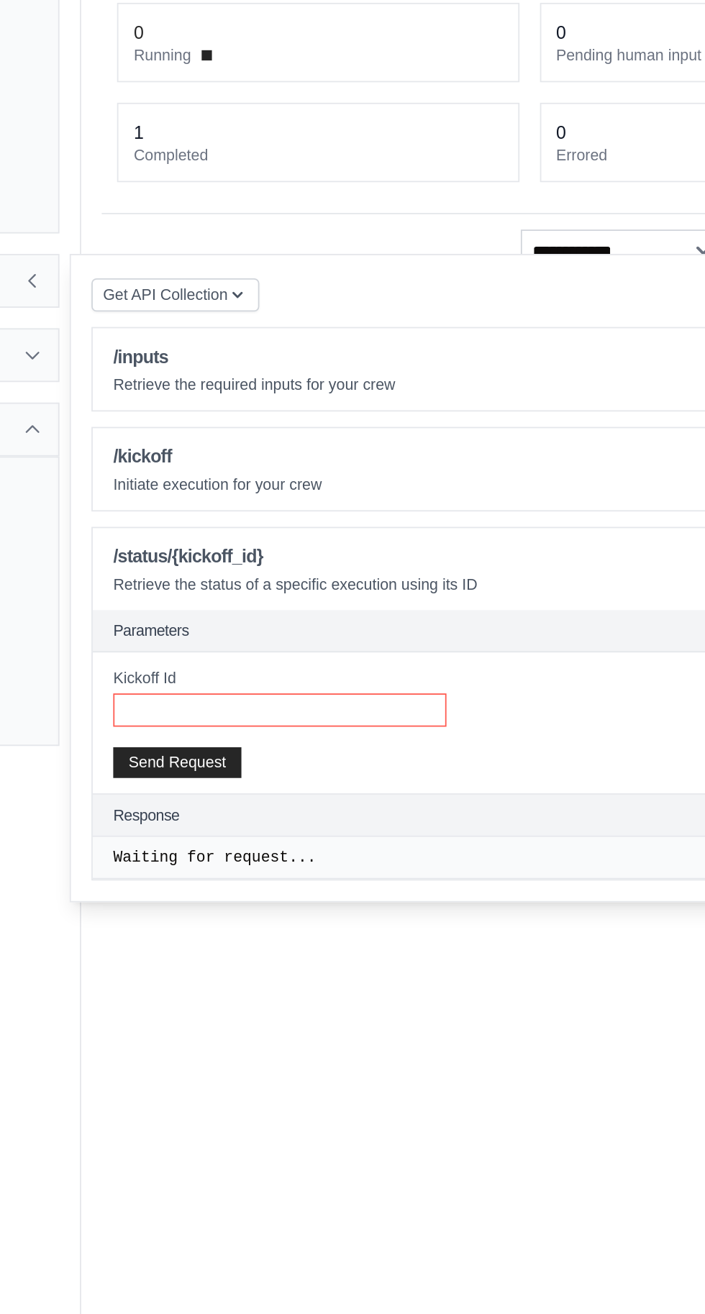
click at [375, 519] on input "Kickoff Id" at bounding box center [296, 525] width 187 height 19
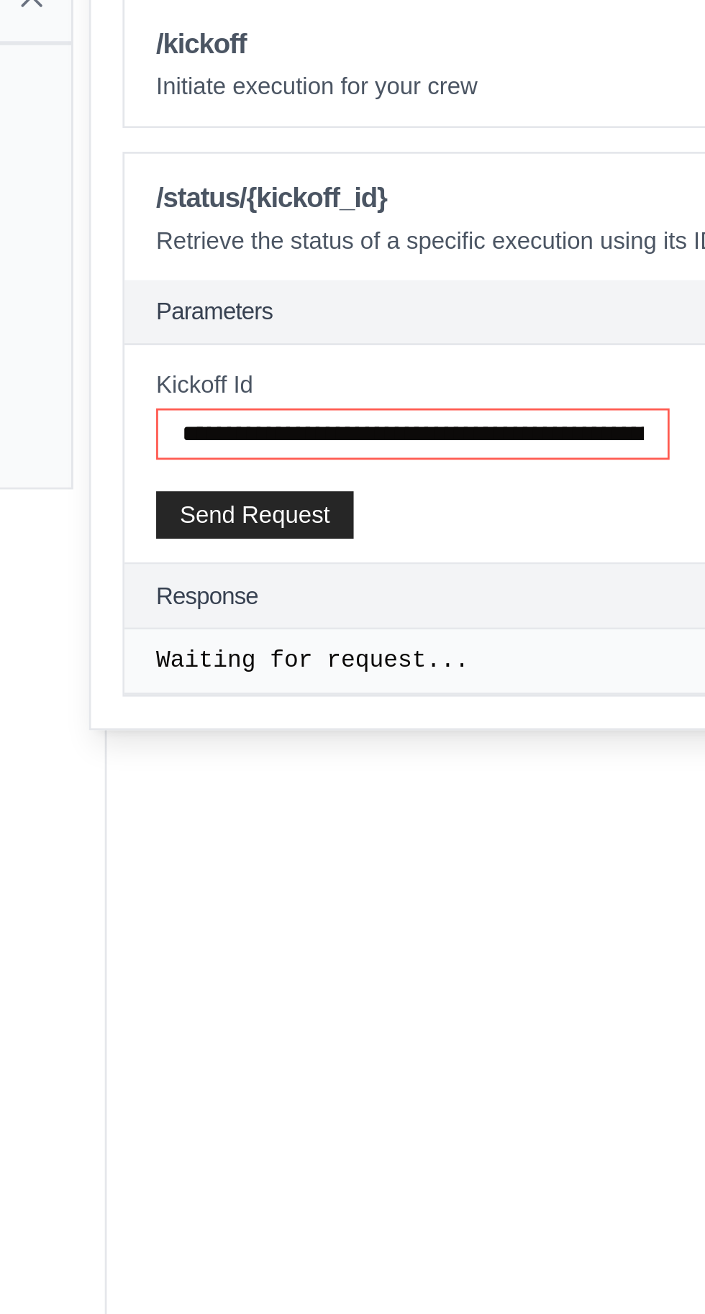
scroll to position [0, 36]
click at [228, 518] on input "**********" at bounding box center [297, 525] width 188 height 18
click at [234, 522] on input "**********" at bounding box center [297, 525] width 188 height 18
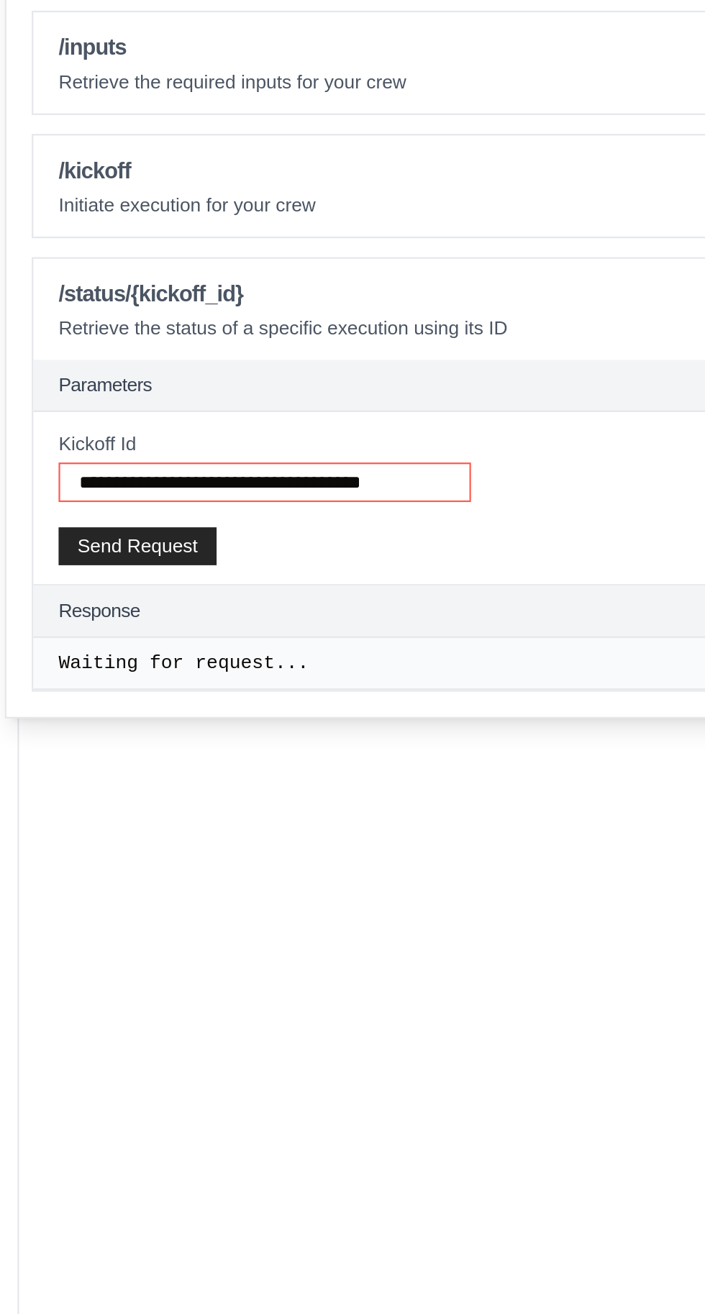
type input "**********"
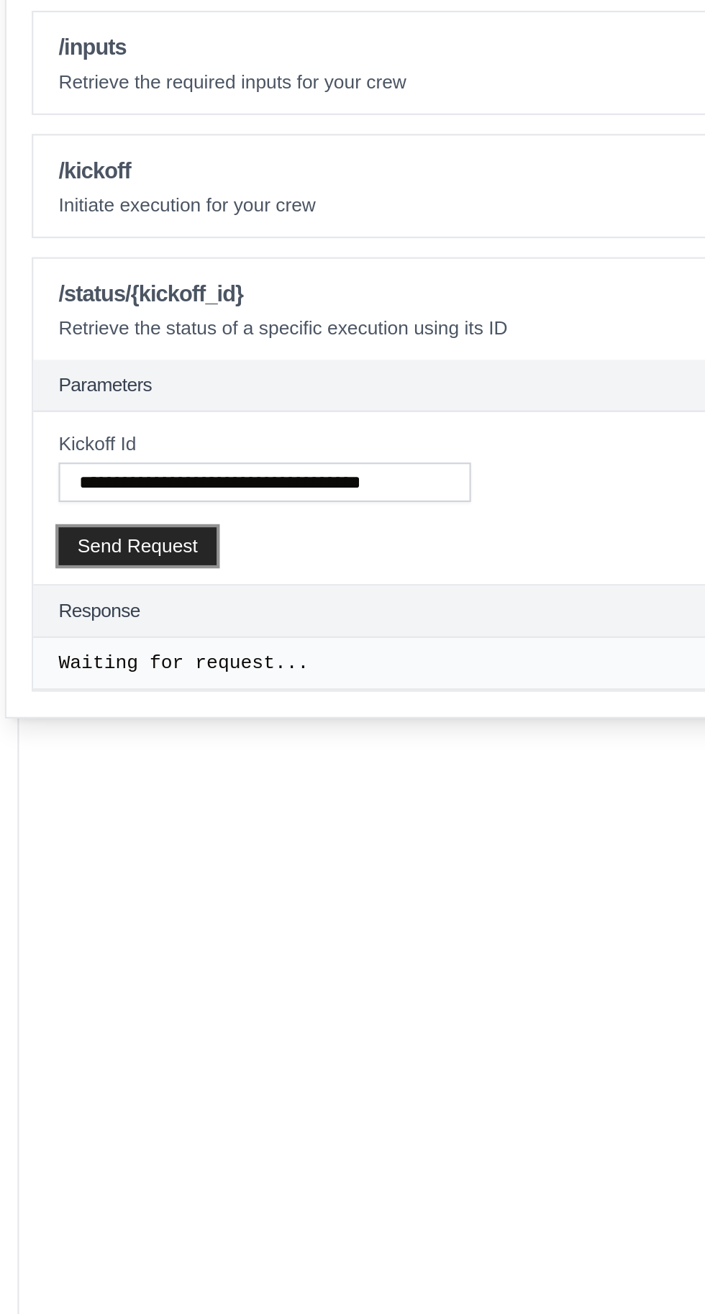
click at [239, 555] on button "Send Request" at bounding box center [239, 554] width 72 height 17
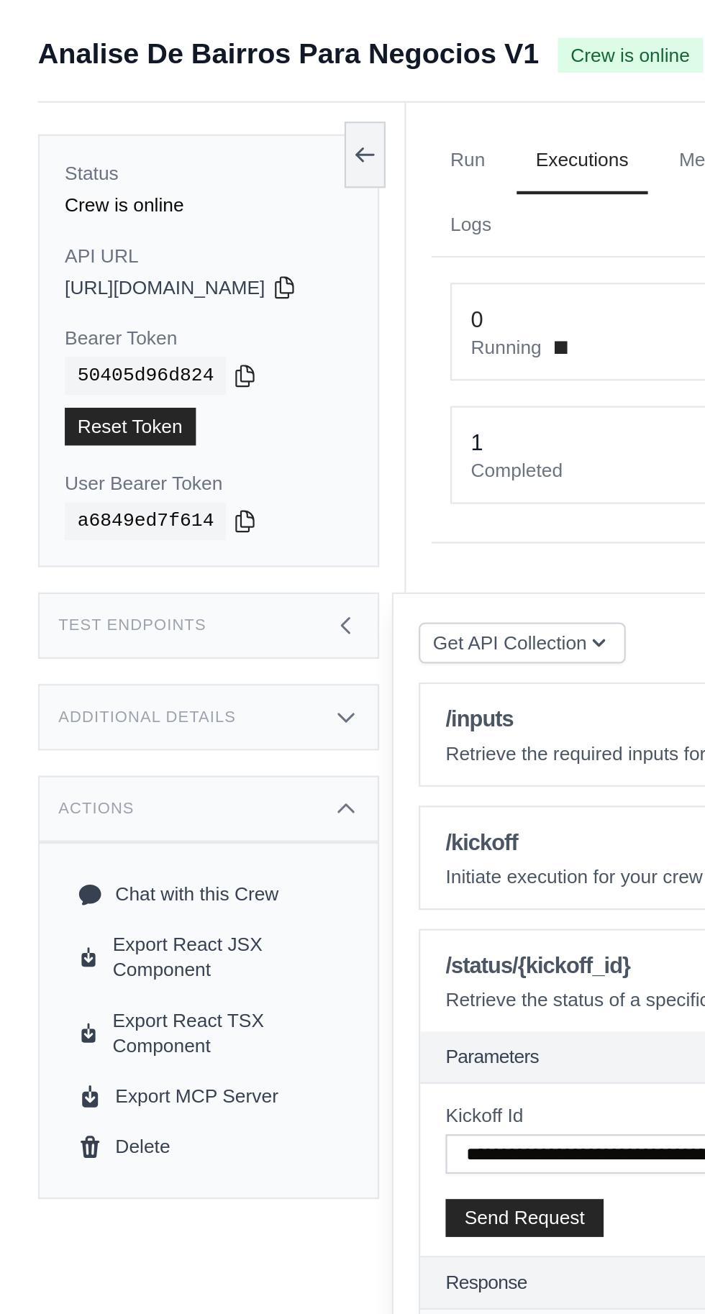
click at [224, 70] on link "Run" at bounding box center [212, 73] width 33 height 30
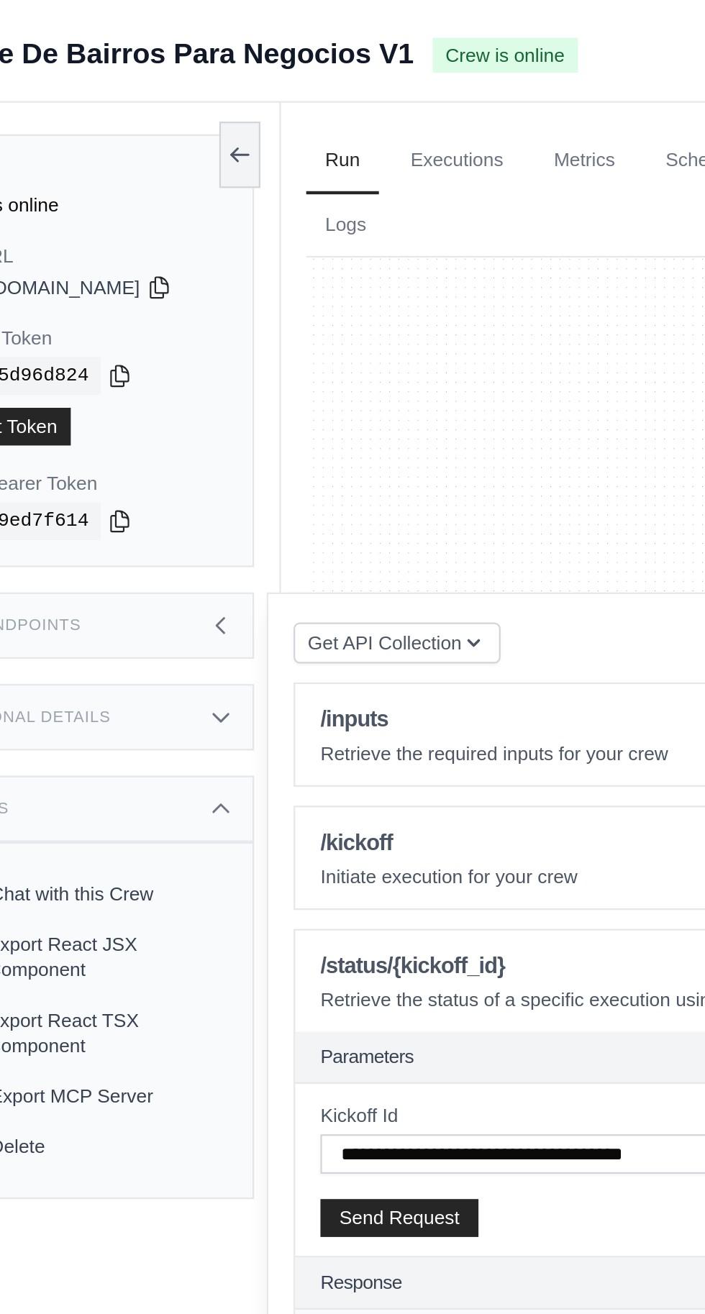
click at [163, 283] on icon at bounding box center [158, 285] width 12 height 12
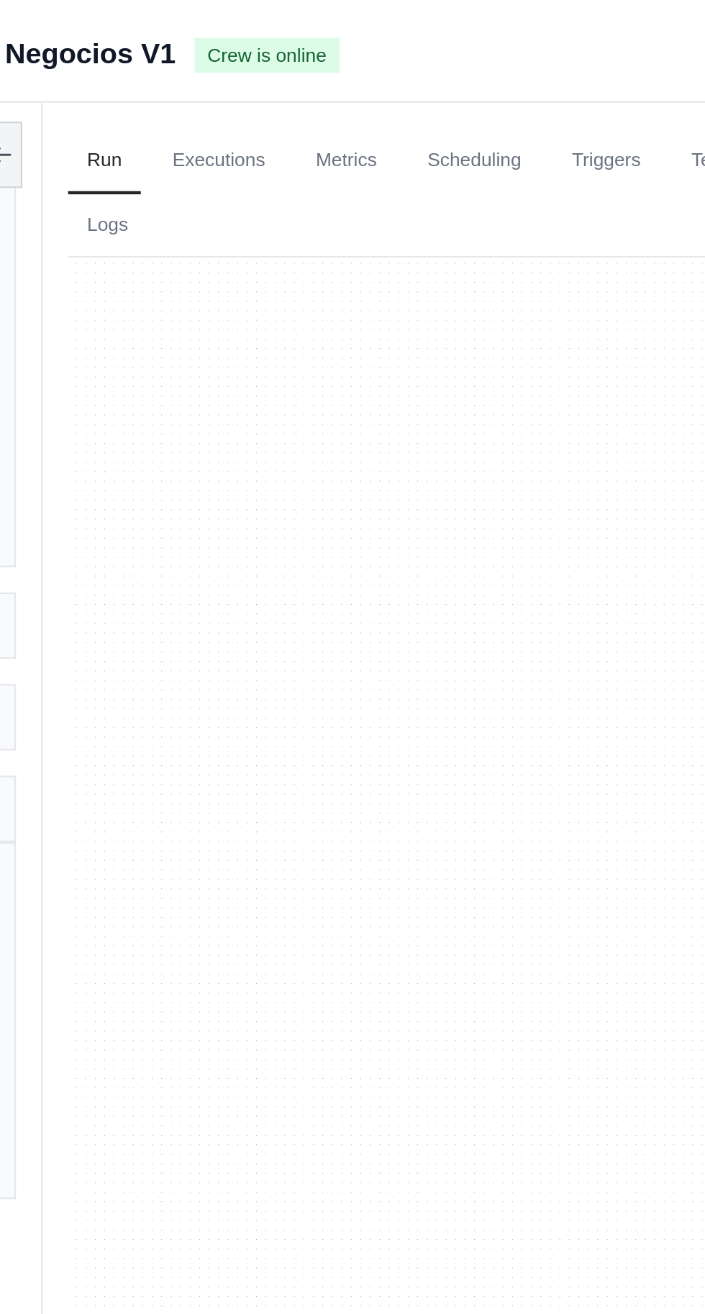
click at [452, 68] on link "Triggers" at bounding box center [441, 73] width 49 height 30
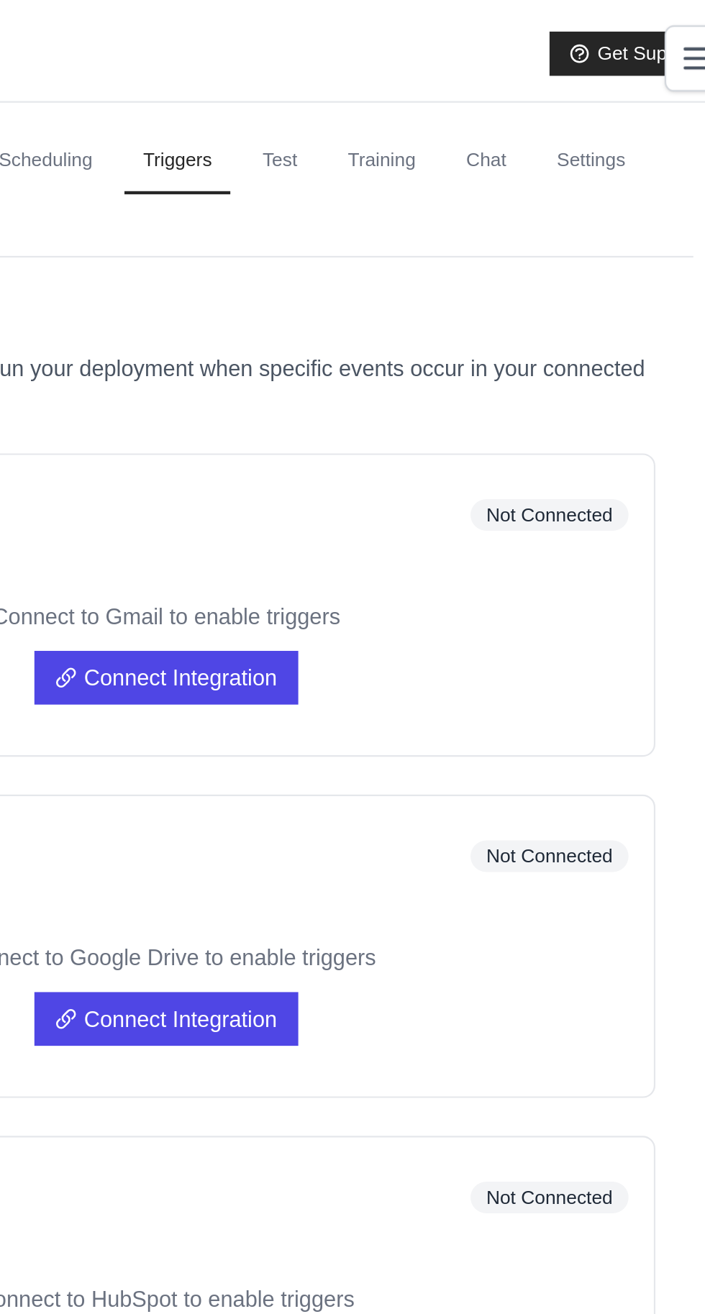
click at [504, 73] on link "Test" at bounding box center [487, 73] width 33 height 30
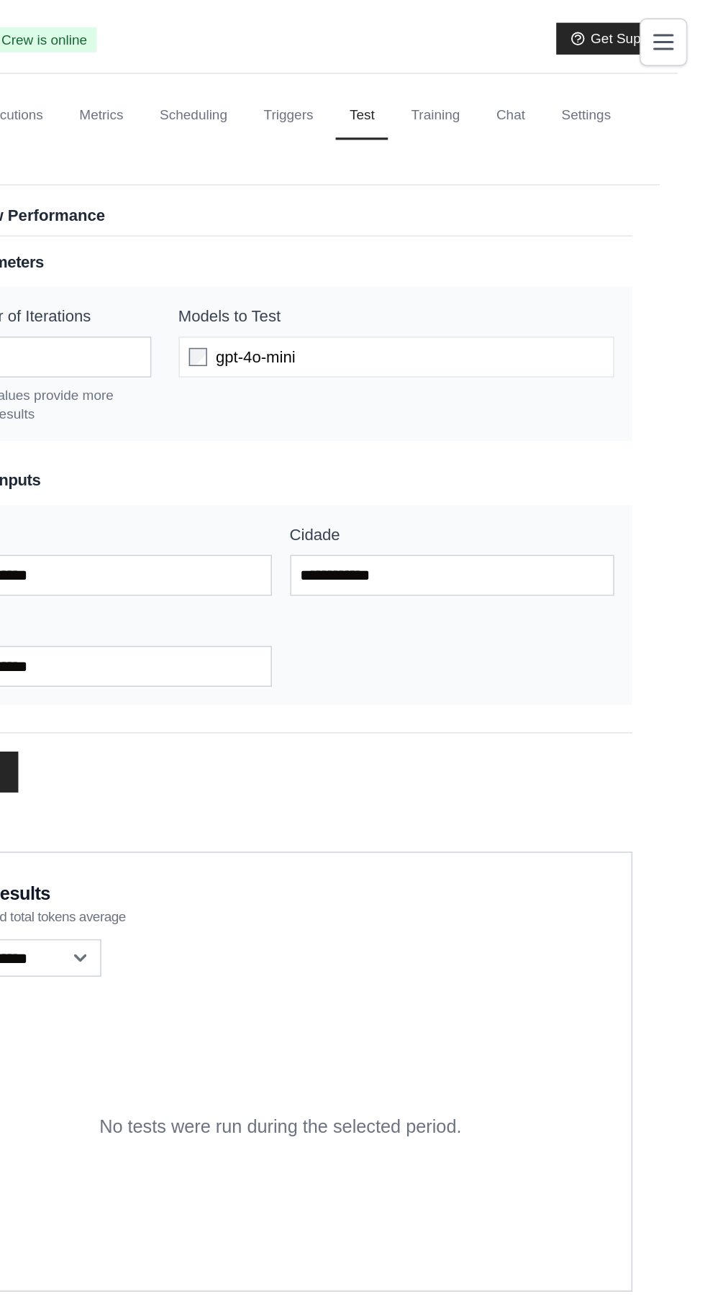
click at [678, 26] on icon "Toggle navigation" at bounding box center [678, 26] width 12 height 9
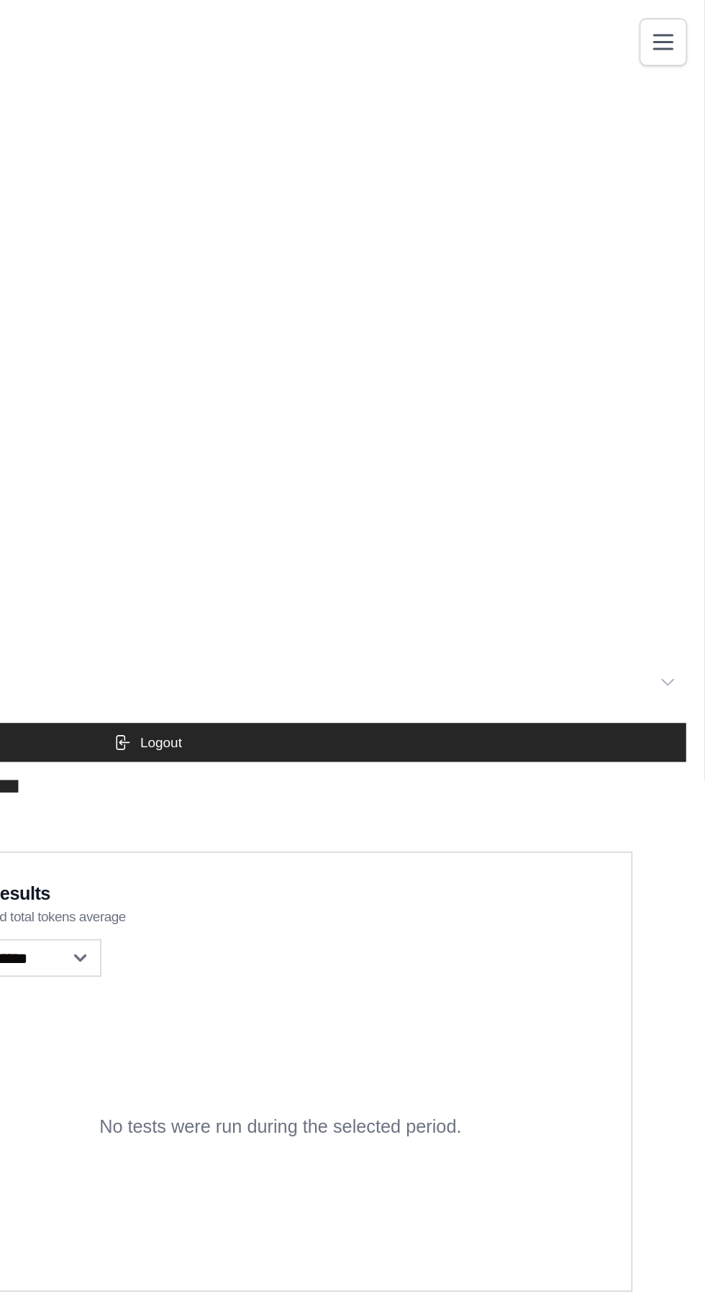
click at [685, 27] on icon "Toggle navigation" at bounding box center [678, 26] width 17 height 17
